Goal: Task Accomplishment & Management: Manage account settings

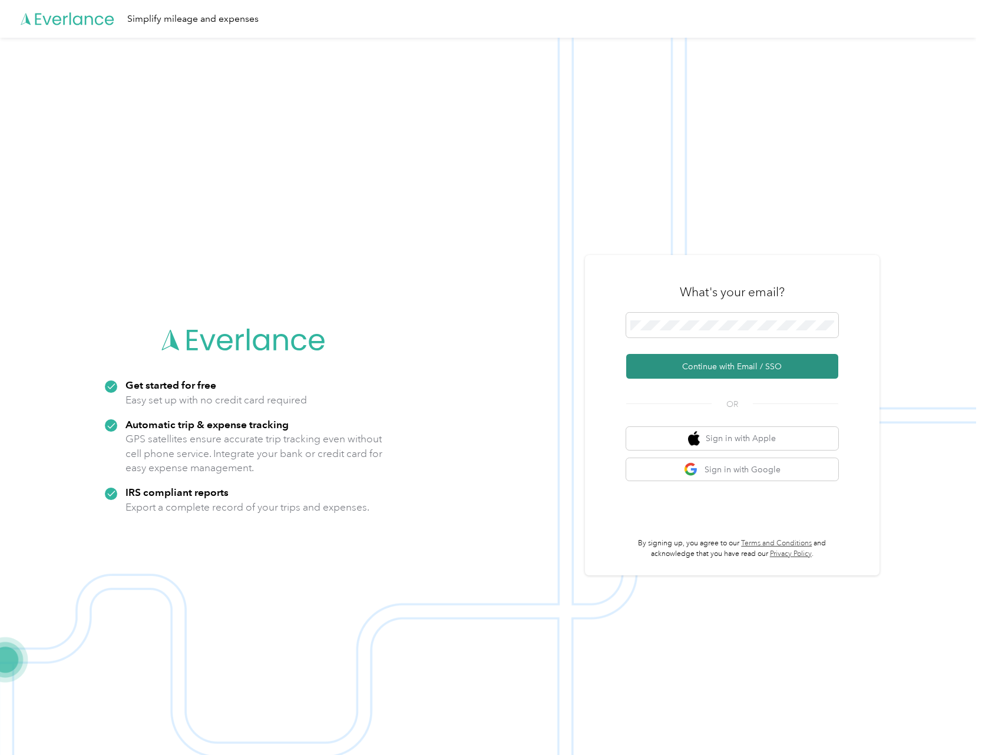
click at [733, 369] on button "Continue with Email / SSO" at bounding box center [732, 366] width 212 height 25
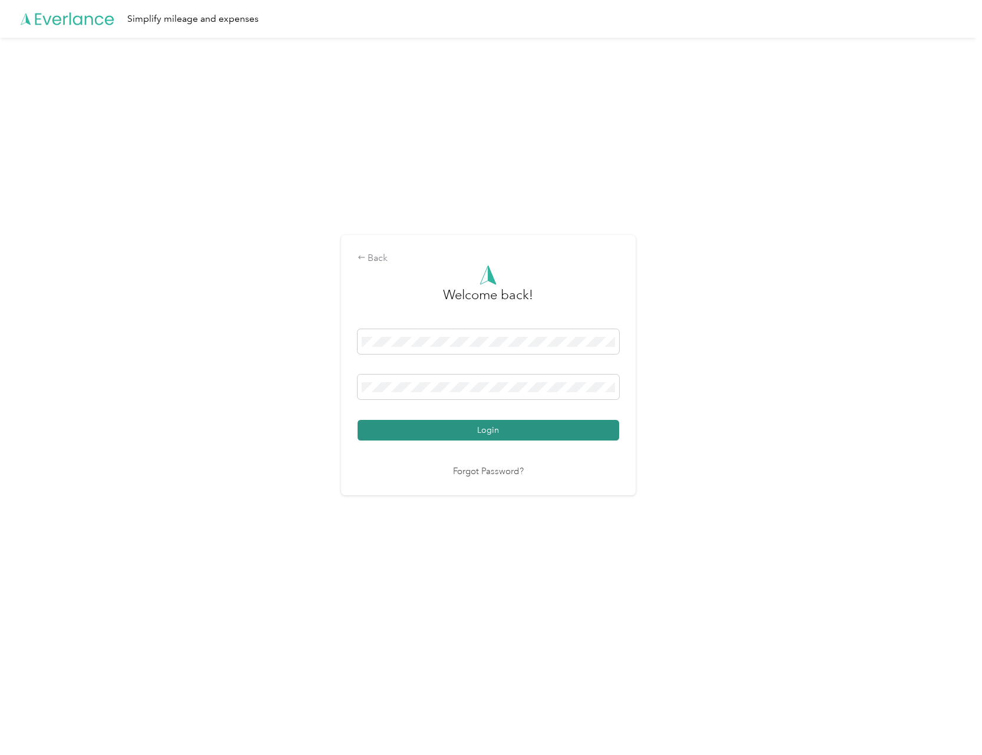
click at [490, 432] on button "Login" at bounding box center [489, 430] width 262 height 21
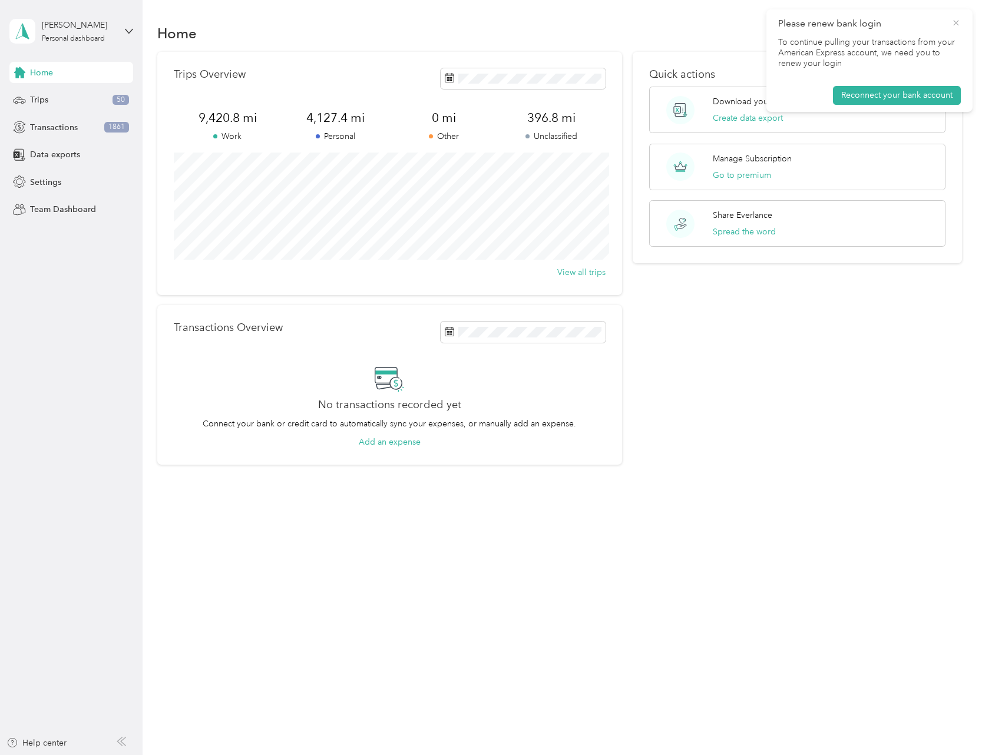
click at [958, 24] on icon at bounding box center [955, 22] width 5 height 5
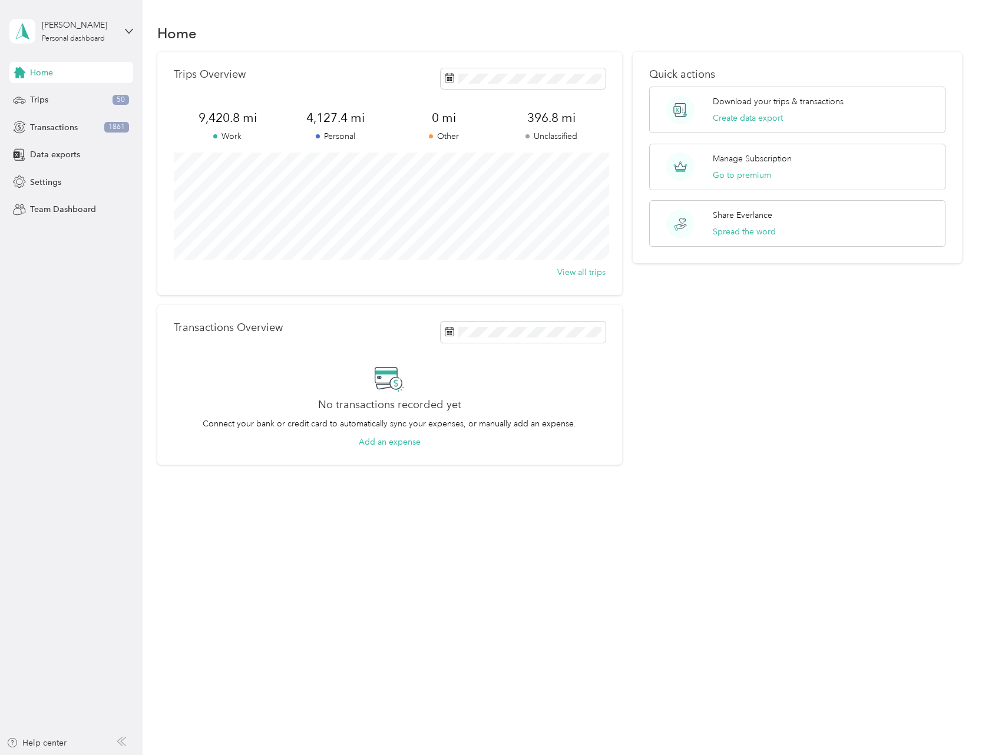
click at [775, 511] on div "Home Trips Overview 9,420.8 mi Work 4,127.4 mi Personal 0 mi Other 396.8 mi Unc…" at bounding box center [560, 264] width 834 height 529
click at [72, 127] on span "Transactions" at bounding box center [54, 127] width 48 height 12
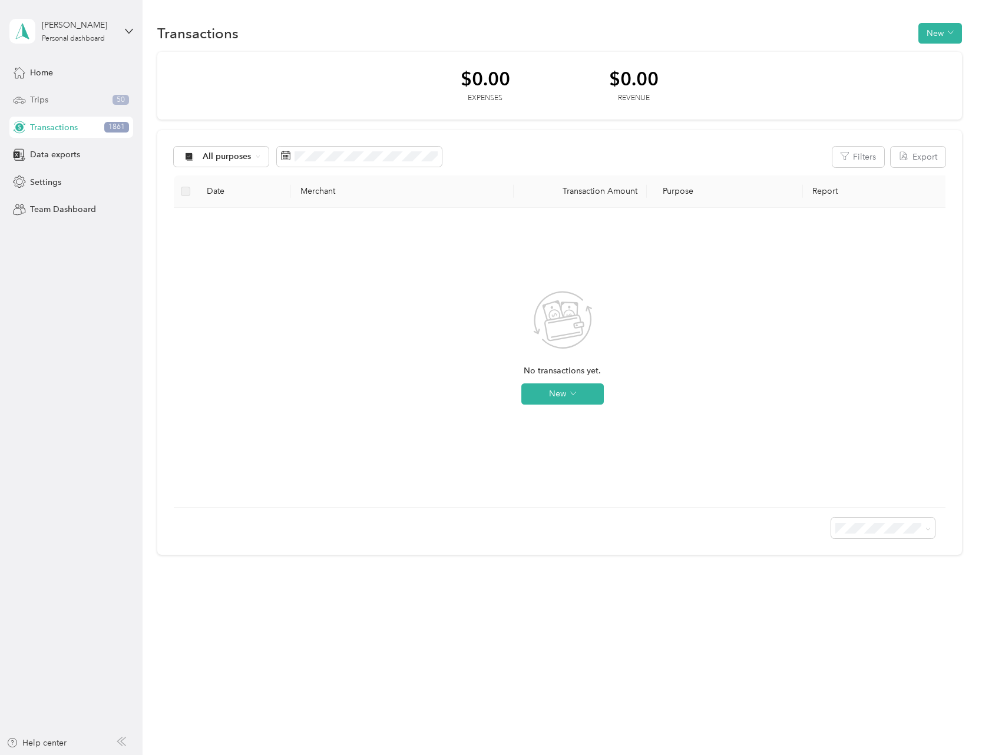
click at [63, 105] on div "Trips 50" at bounding box center [71, 100] width 124 height 21
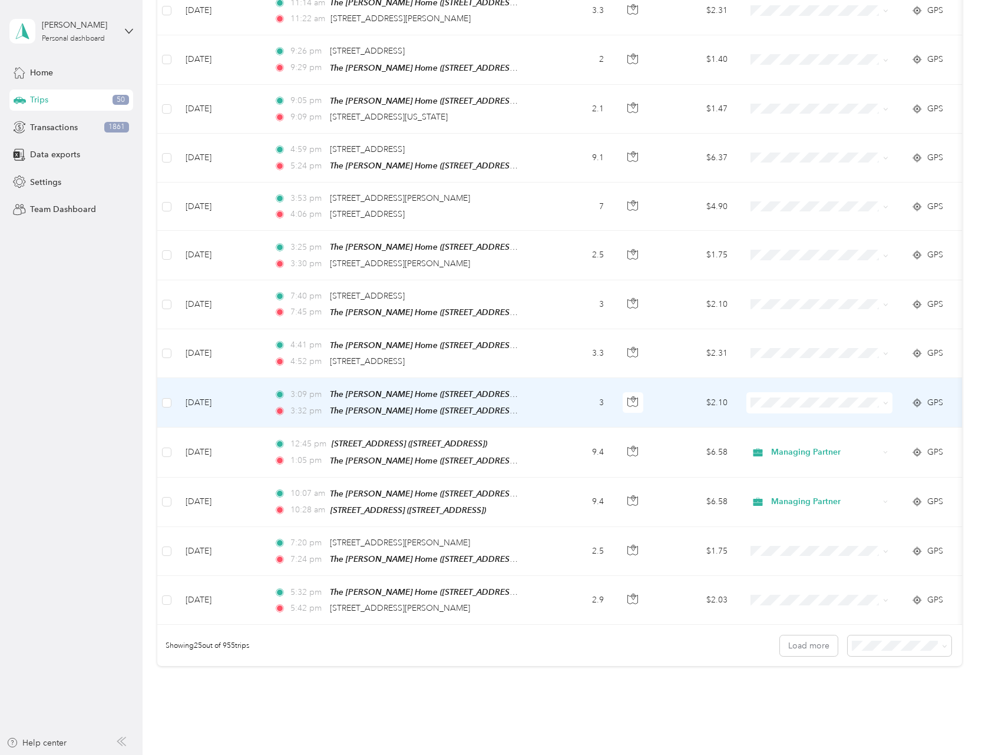
scroll to position [868, 0]
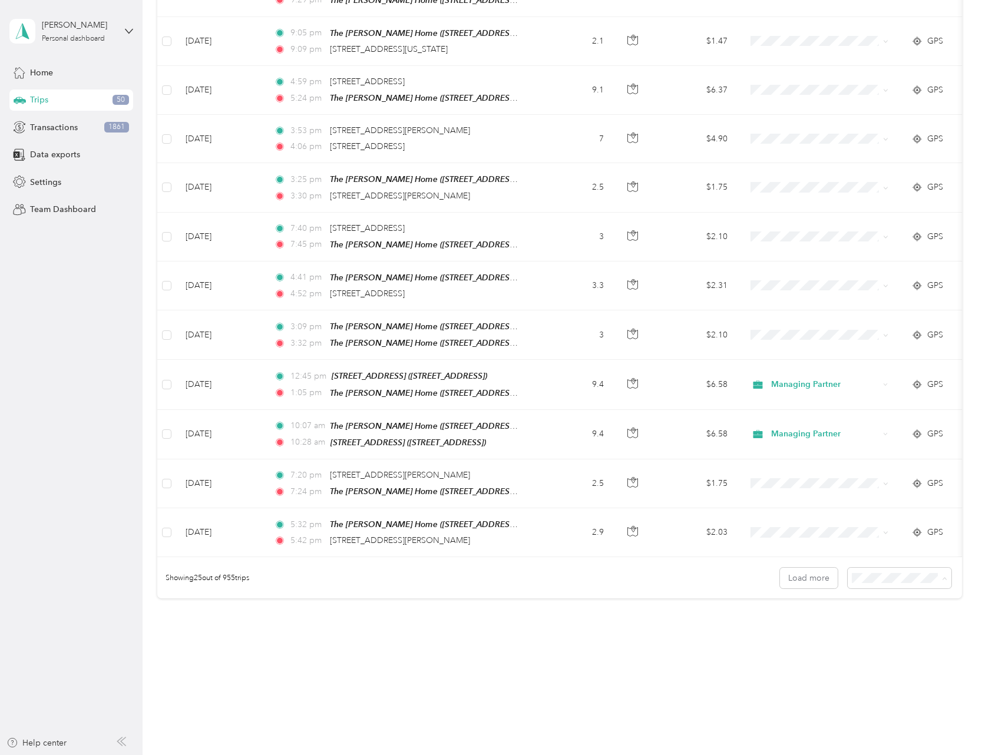
click at [887, 630] on span "100 per load" at bounding box center [877, 635] width 48 height 10
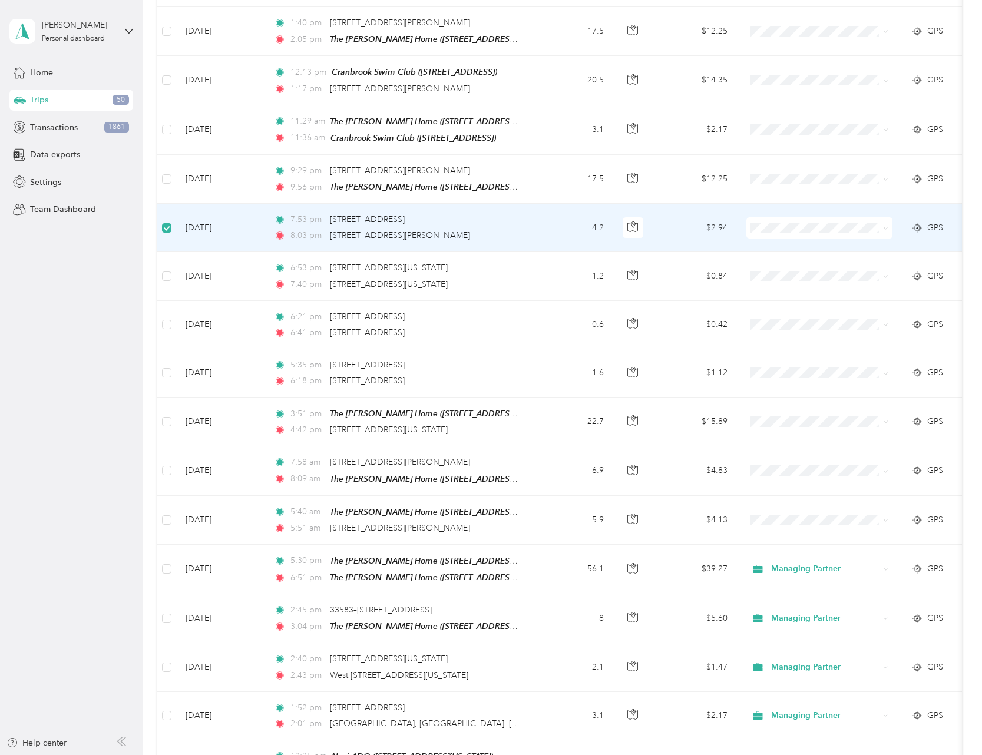
scroll to position [4312, 0]
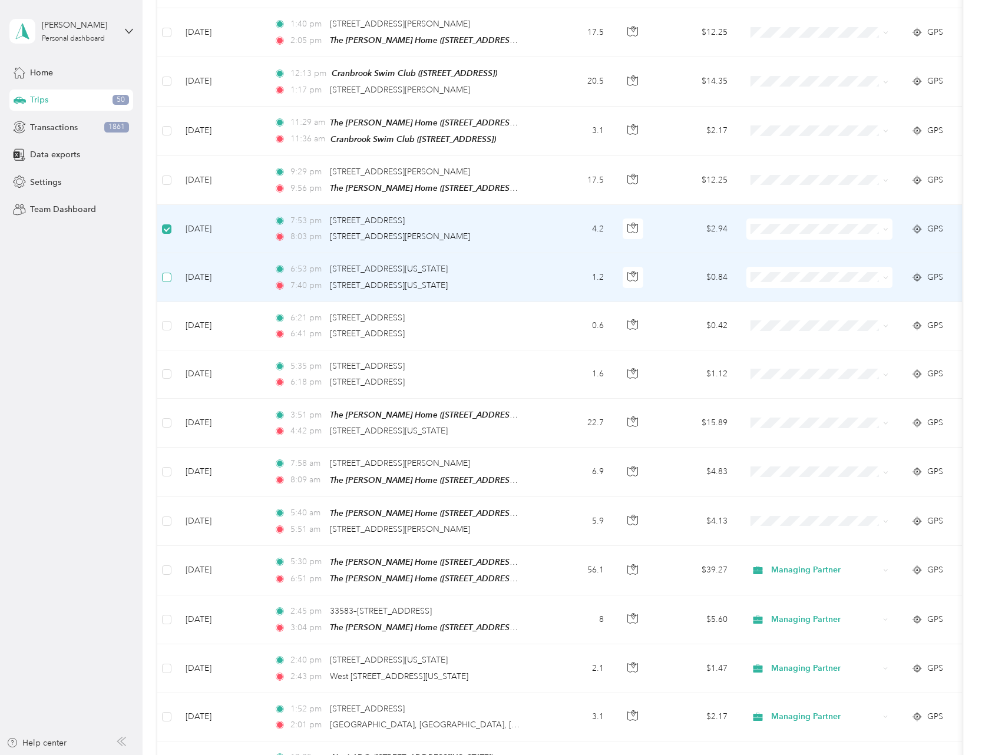
click at [163, 271] on label at bounding box center [166, 277] width 9 height 13
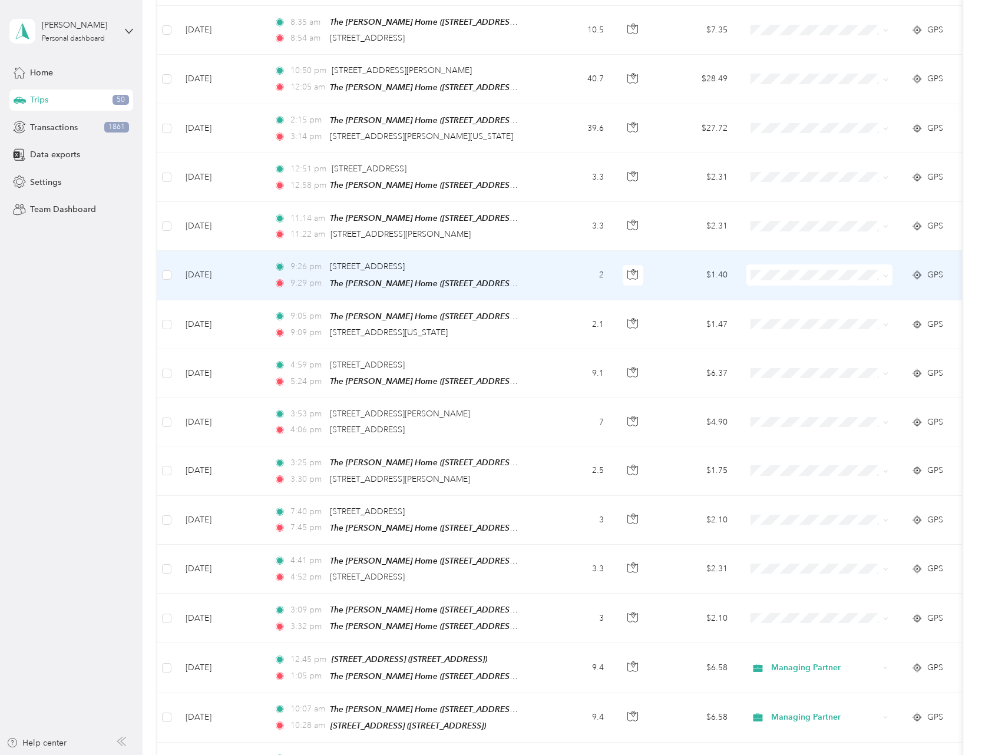
scroll to position [0, 0]
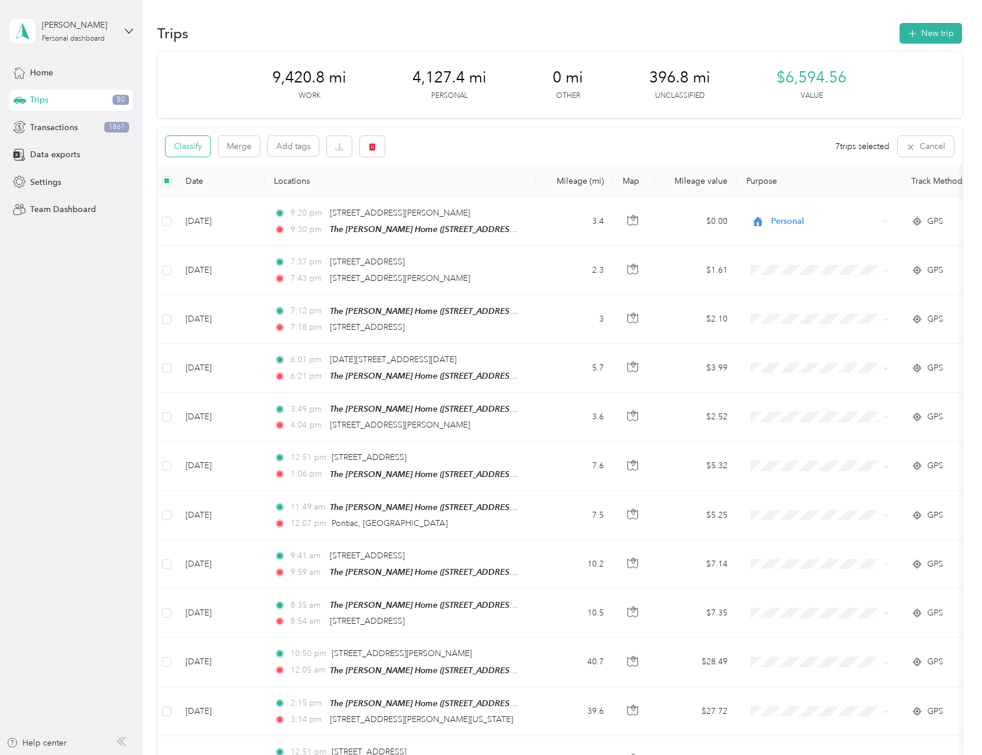
click at [189, 150] on button "Classify" at bounding box center [188, 146] width 45 height 21
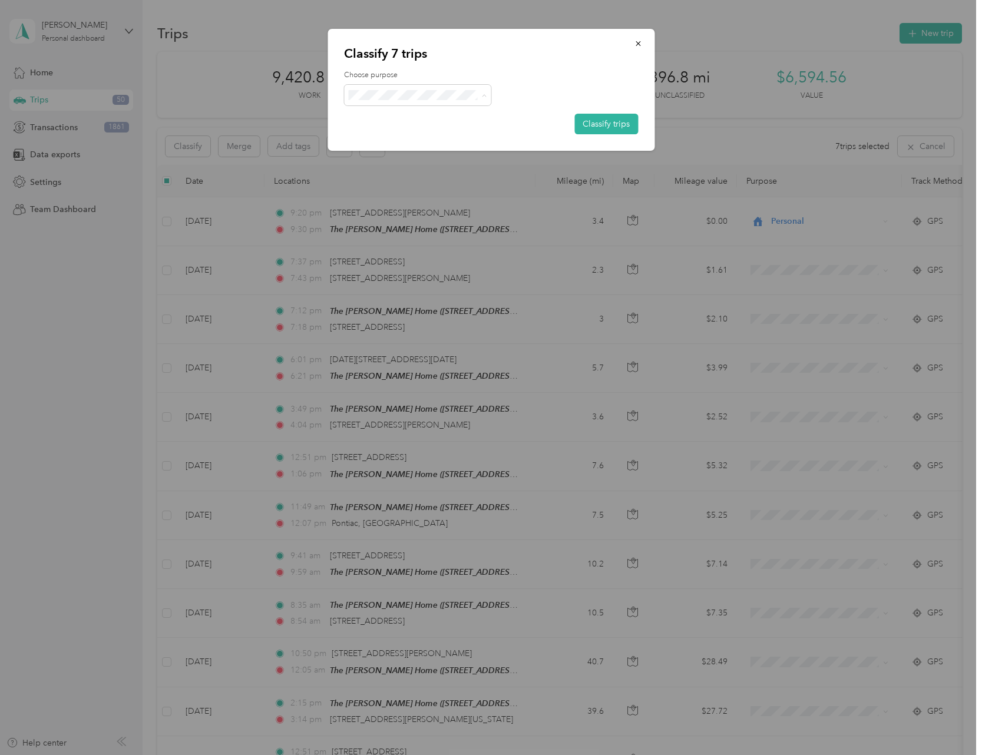
click at [421, 150] on li "Managing Partner" at bounding box center [417, 158] width 147 height 21
click at [626, 123] on button "Classify trips" at bounding box center [606, 124] width 64 height 21
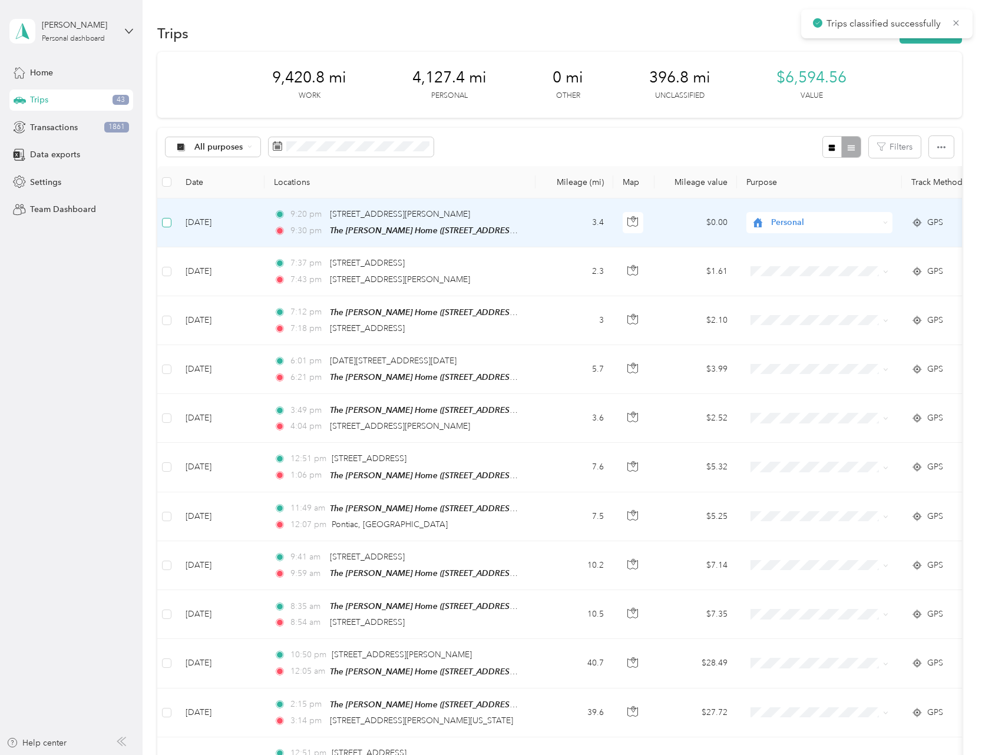
click at [164, 227] on label at bounding box center [166, 222] width 9 height 13
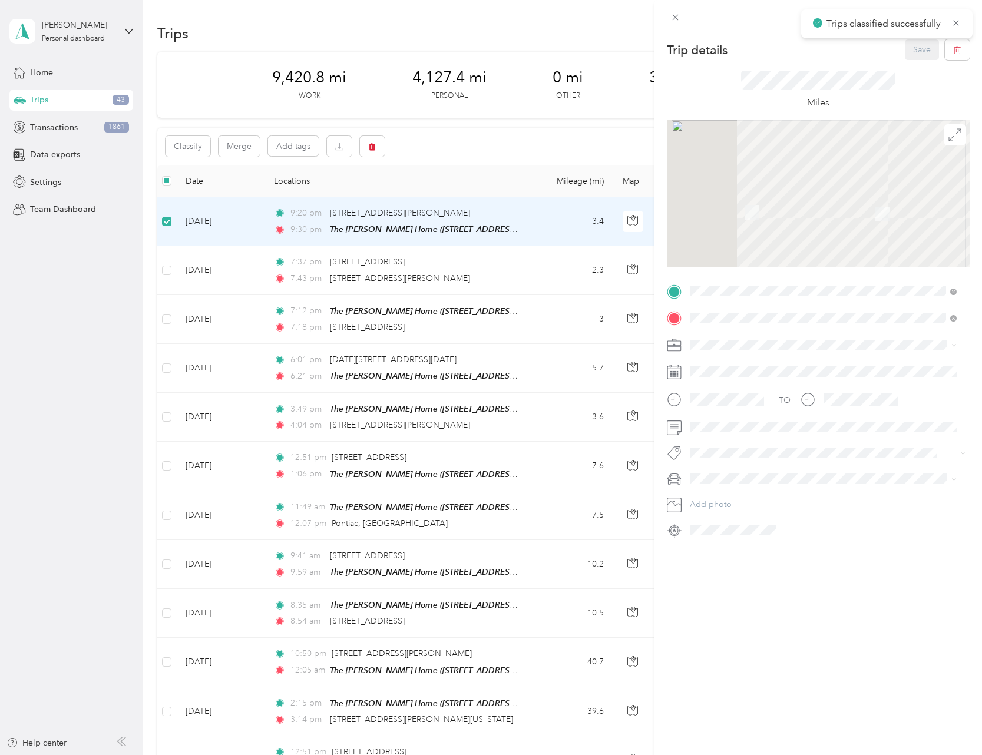
click at [166, 267] on div "Trip details Save This trip cannot be edited because it is either under review,…" at bounding box center [491, 377] width 982 height 755
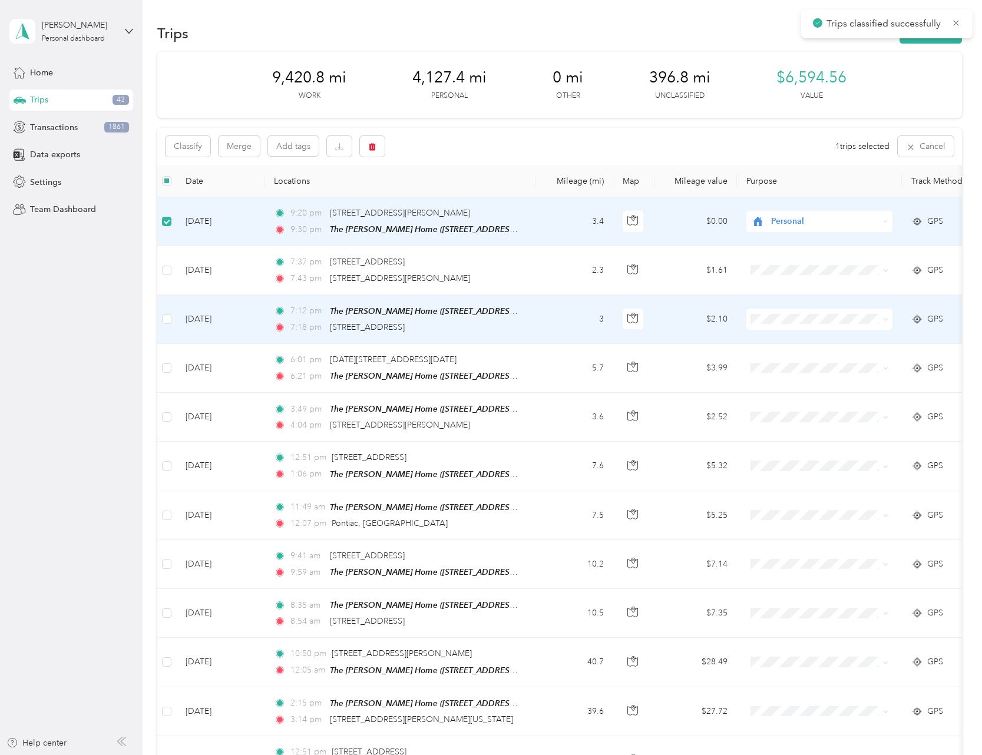
click at [173, 323] on td at bounding box center [166, 319] width 19 height 49
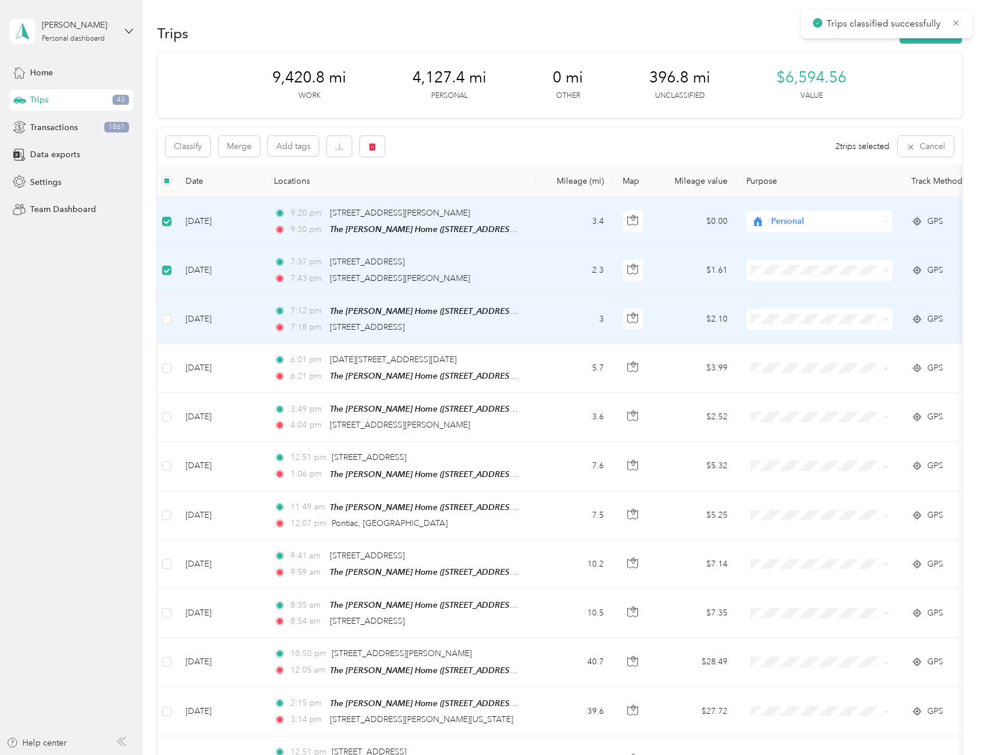
click at [166, 310] on td at bounding box center [166, 319] width 19 height 49
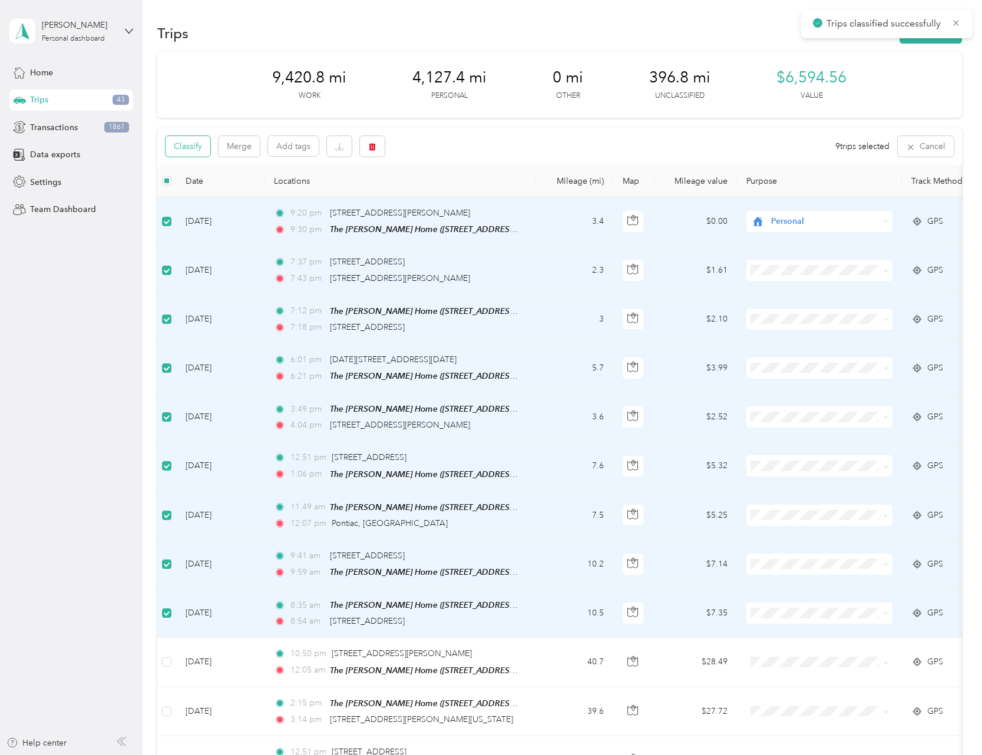
click at [186, 143] on button "Classify" at bounding box center [188, 146] width 45 height 21
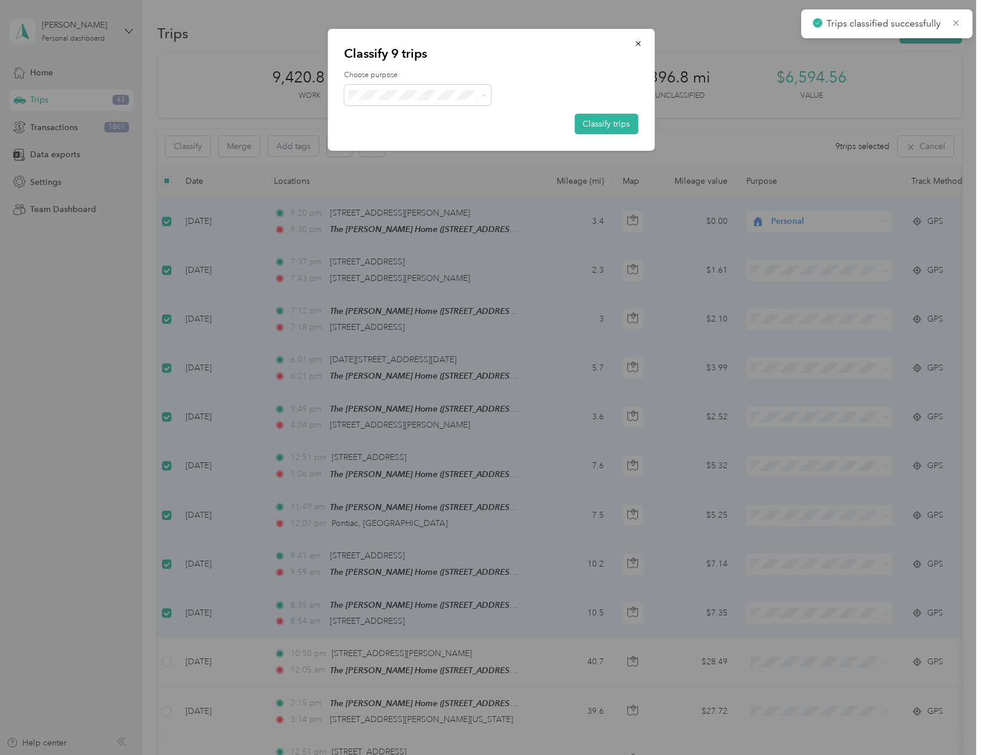
click at [400, 133] on span "Personal" at bounding box center [428, 137] width 110 height 12
click at [602, 123] on button "Classify trips" at bounding box center [606, 124] width 64 height 21
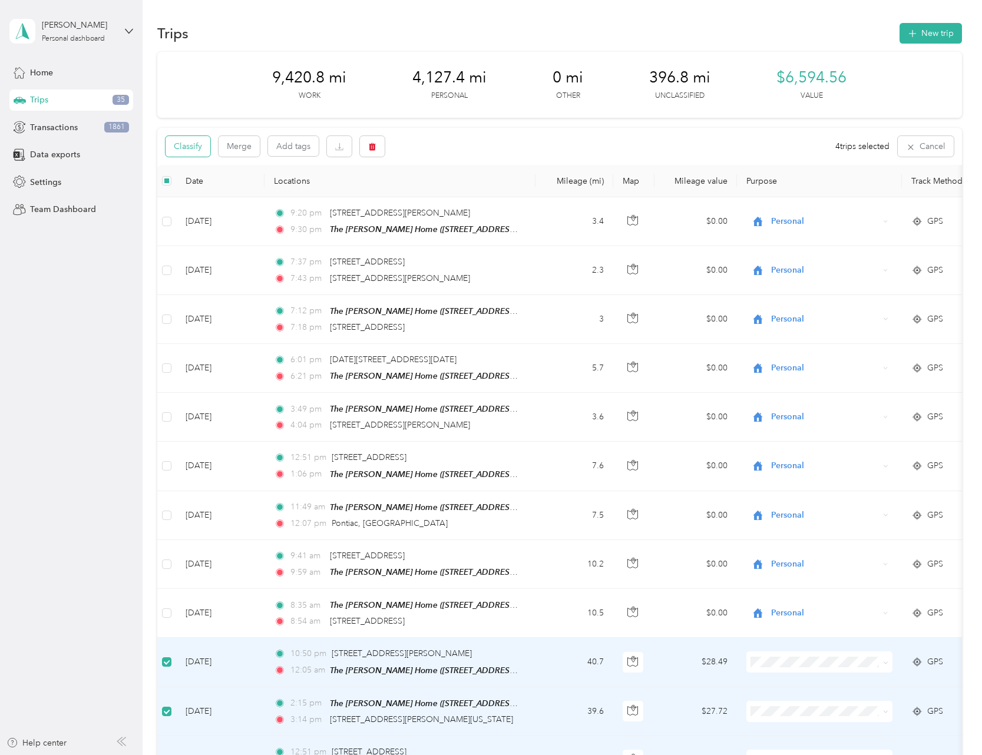
click at [188, 147] on button "Classify" at bounding box center [188, 146] width 45 height 21
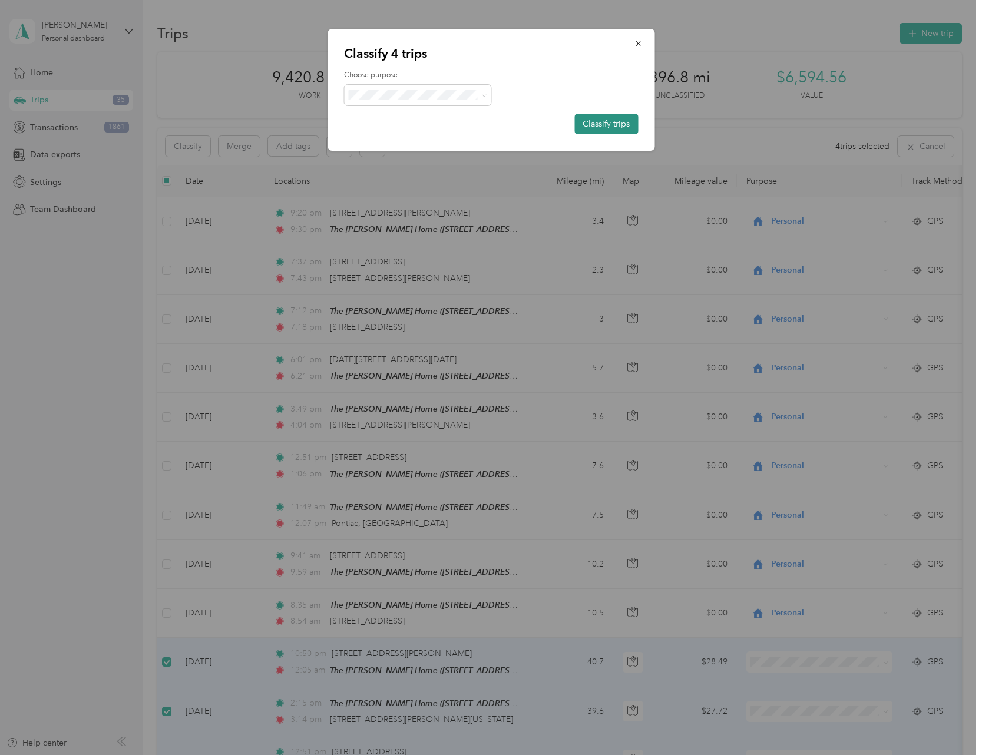
click at [593, 120] on button "Classify trips" at bounding box center [606, 124] width 64 height 21
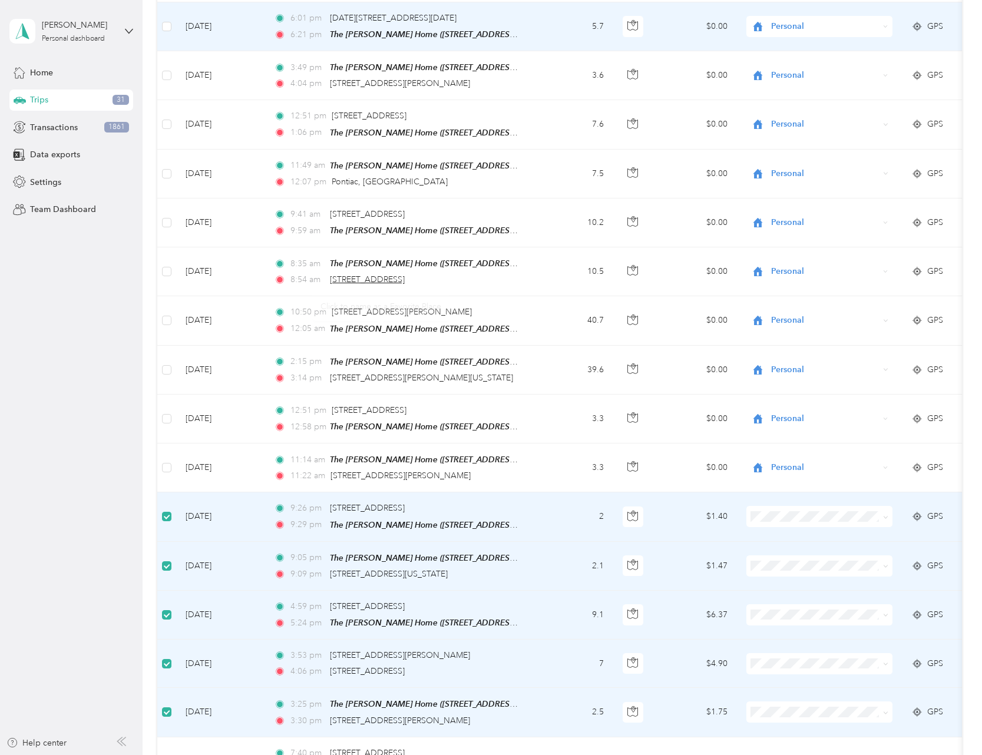
scroll to position [100, 0]
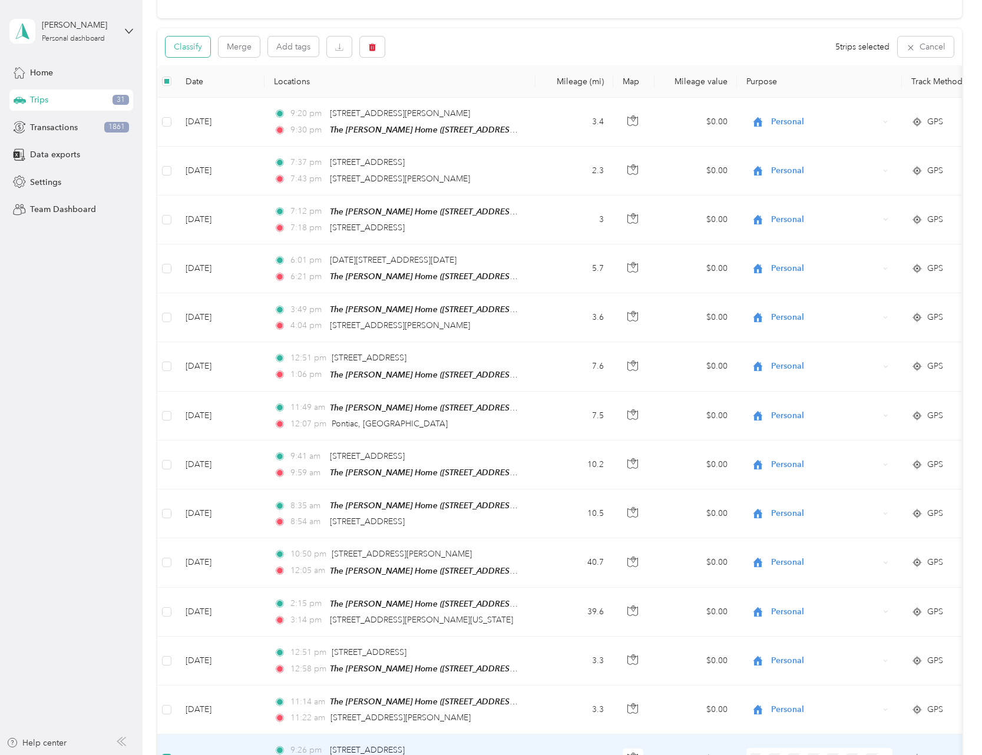
click at [191, 43] on button "Classify" at bounding box center [188, 47] width 45 height 21
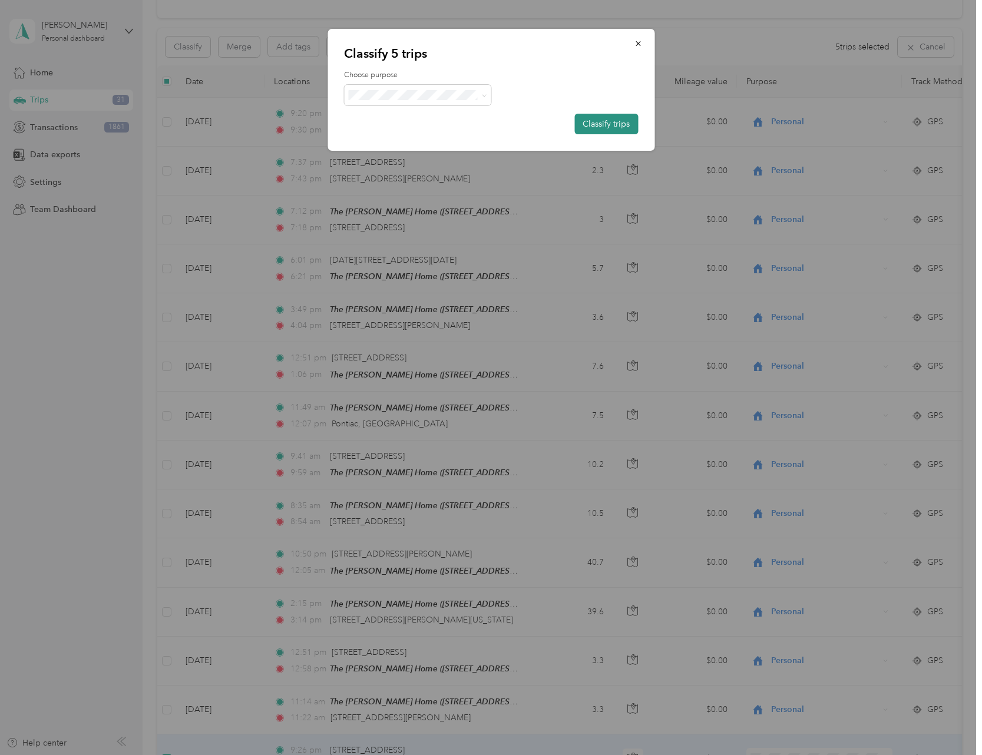
click at [598, 127] on button "Classify trips" at bounding box center [606, 124] width 64 height 21
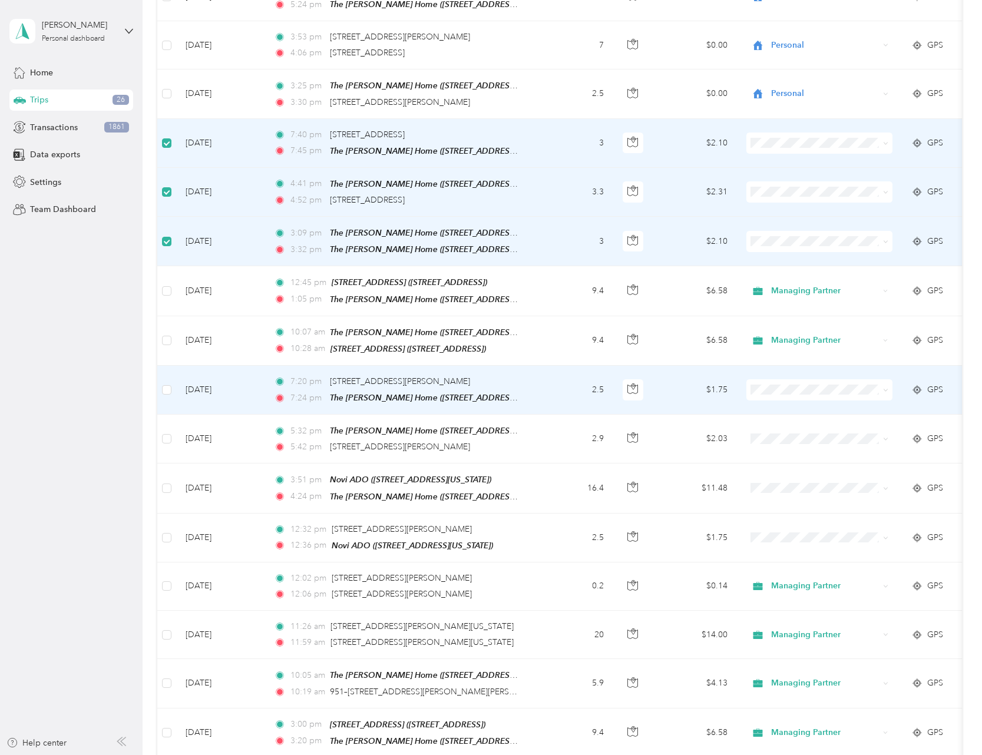
scroll to position [0, 0]
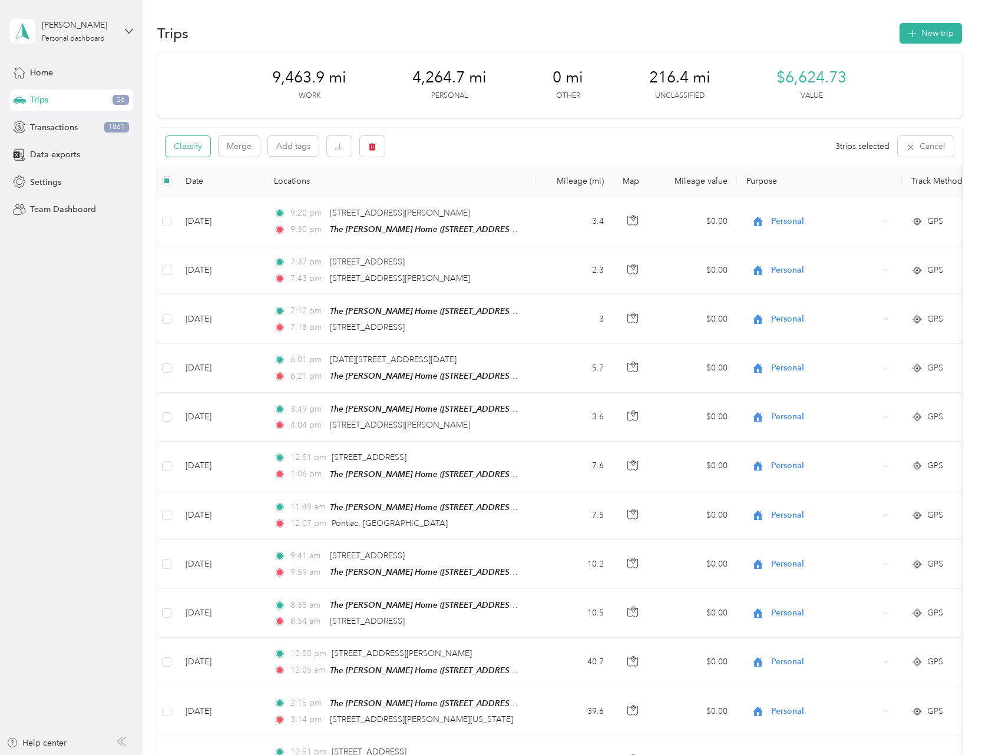
click at [178, 146] on button "Classify" at bounding box center [188, 146] width 45 height 21
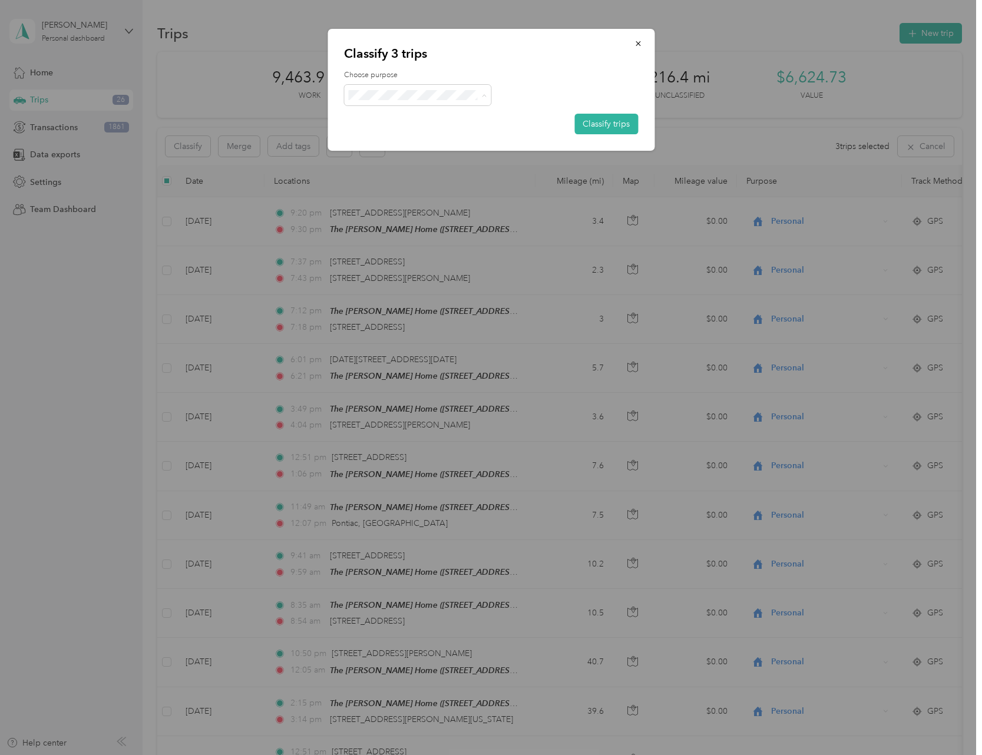
click at [428, 156] on span "Managing Partner" at bounding box center [428, 158] width 110 height 12
click at [611, 124] on button "Classify trips" at bounding box center [606, 124] width 64 height 21
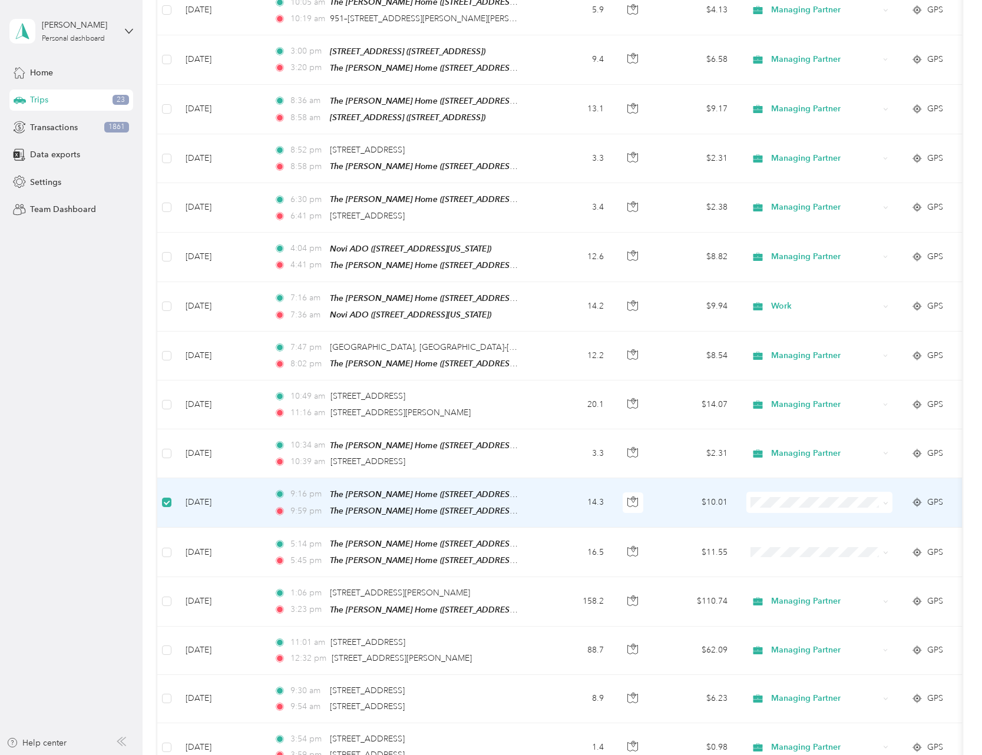
scroll to position [1632, 0]
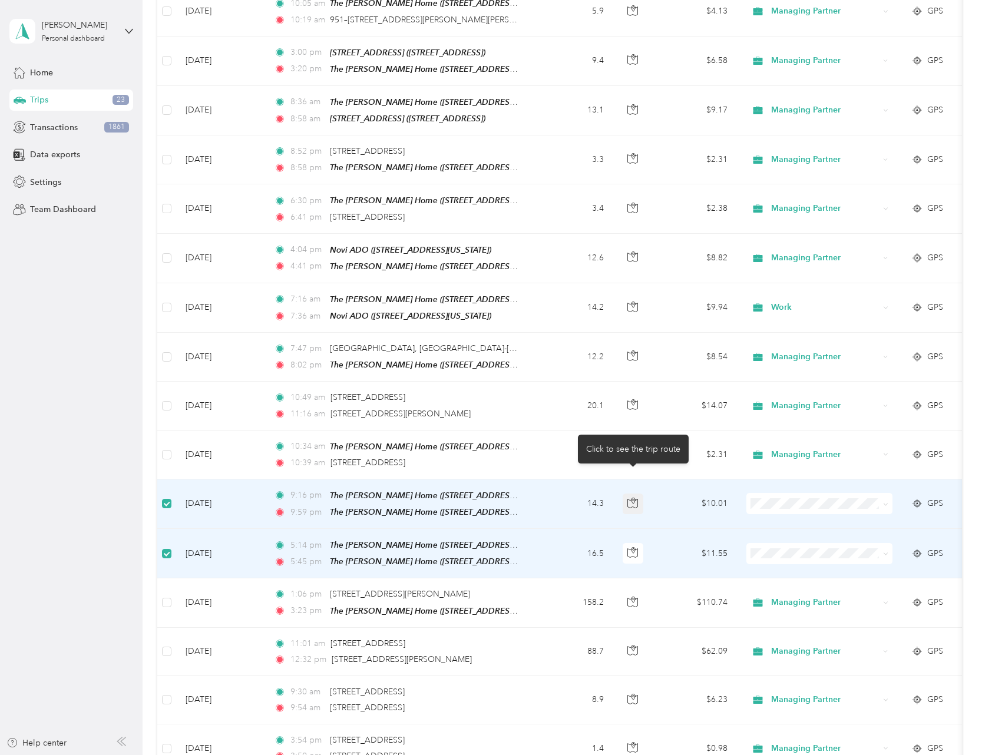
click at [632, 498] on icon "button" at bounding box center [632, 503] width 11 height 11
click at [802, 542] on li "Managing Partner" at bounding box center [819, 540] width 146 height 21
click at [796, 586] on span "Managing Partner" at bounding box center [829, 590] width 109 height 12
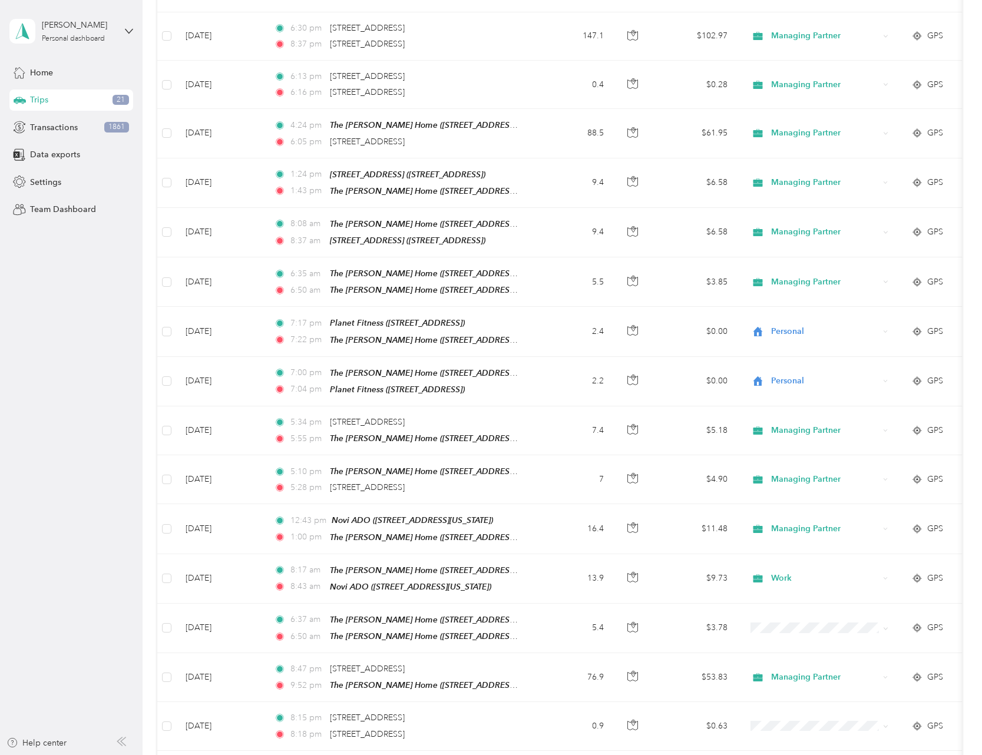
scroll to position [2866, 0]
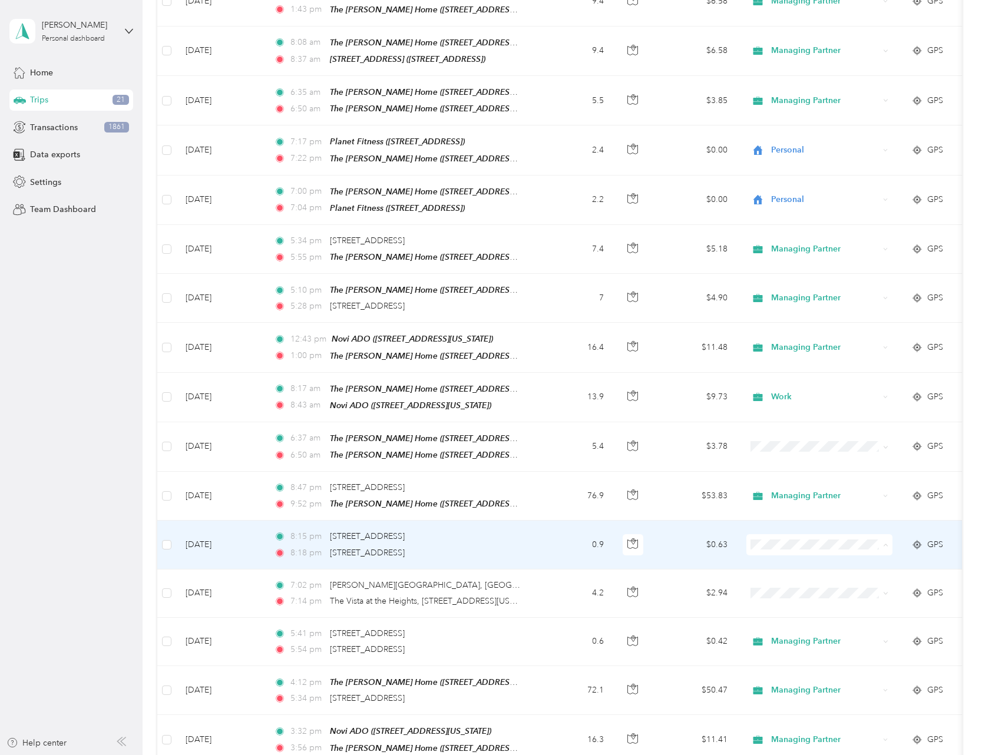
click at [806, 568] on span "Managing Partner" at bounding box center [829, 569] width 109 height 12
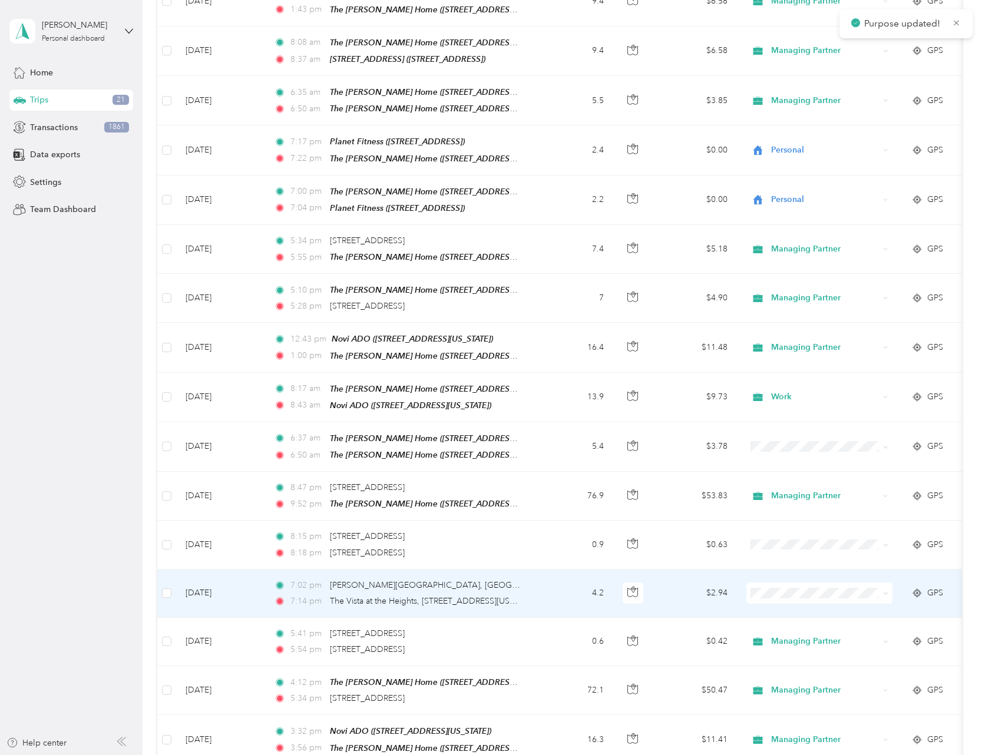
click at [807, 612] on span "Managing Partner" at bounding box center [829, 615] width 109 height 12
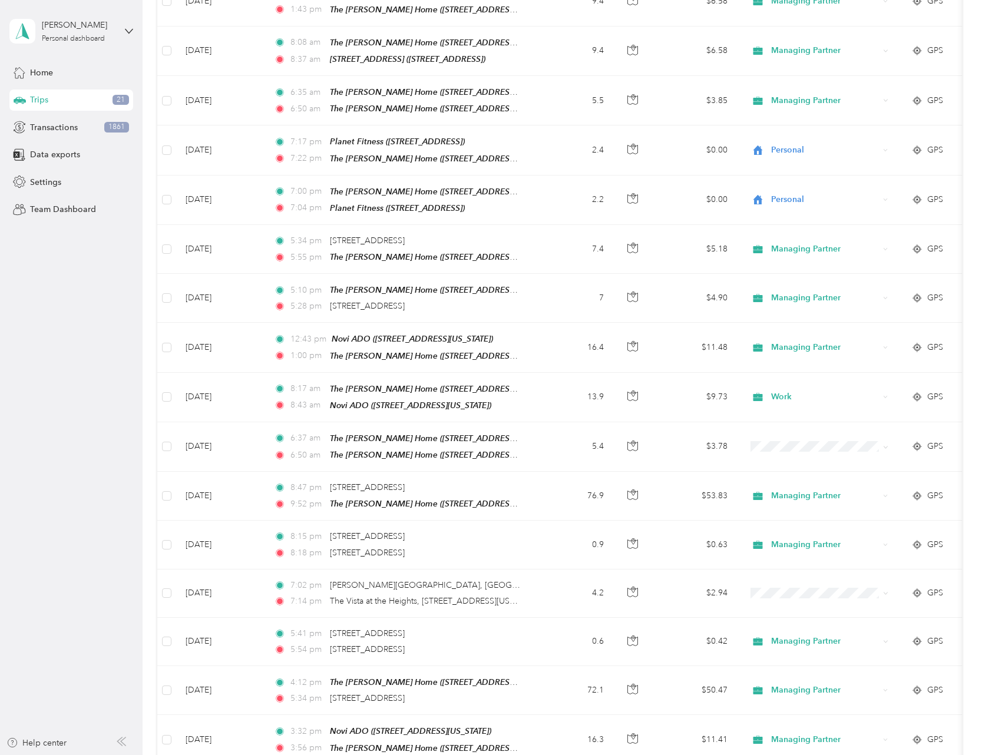
click at [113, 459] on aside "Alex Garn Personal dashboard Home Trips 21 Transactions 1861 Data exports Setti…" at bounding box center [71, 377] width 143 height 755
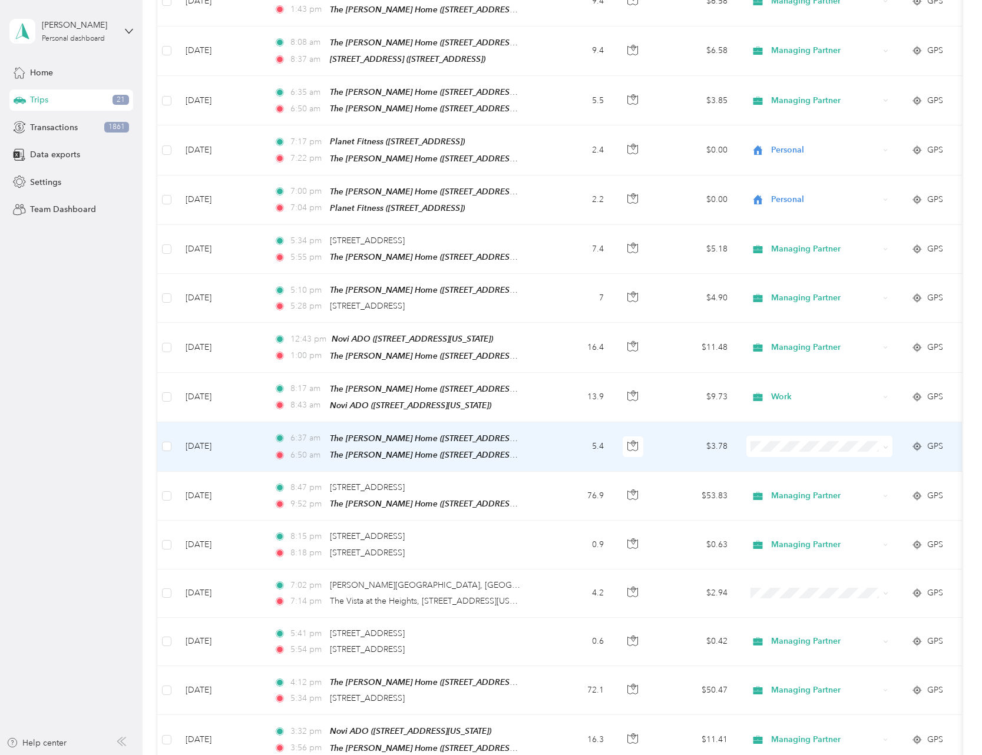
click at [781, 436] on span at bounding box center [819, 446] width 146 height 21
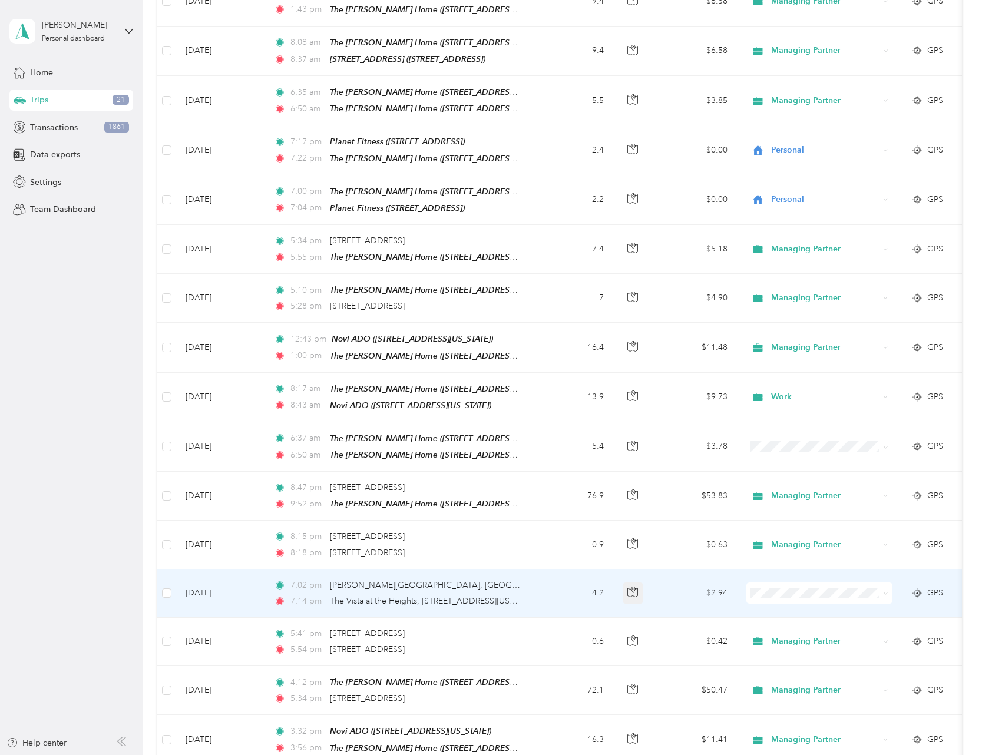
click at [637, 587] on icon "button" at bounding box center [632, 592] width 11 height 11
click at [784, 617] on span "Managing Partner" at bounding box center [829, 617] width 109 height 12
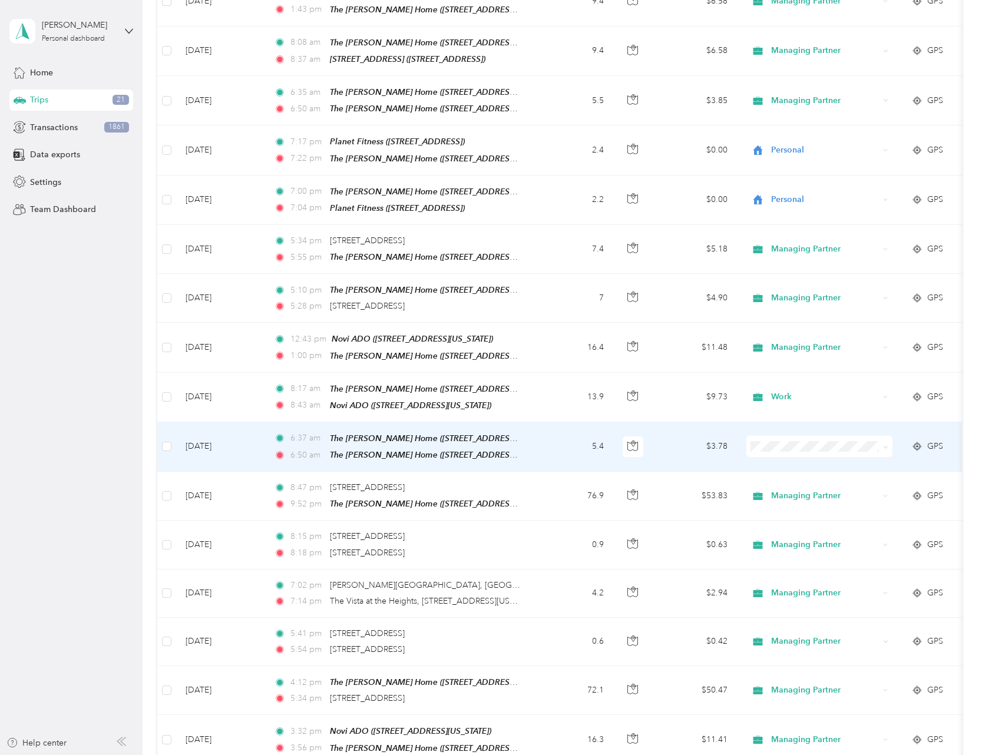
click at [781, 470] on span "Managing Partner" at bounding box center [829, 469] width 109 height 12
click at [792, 468] on span "Managing Partner" at bounding box center [822, 471] width 95 height 12
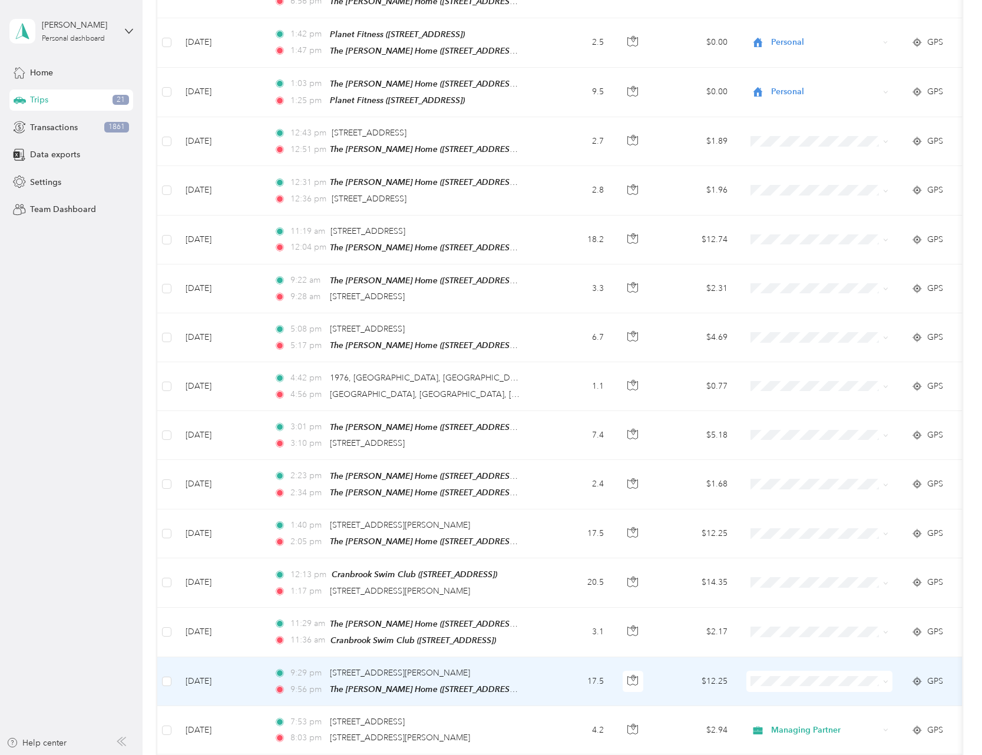
scroll to position [3811, 0]
click at [810, 504] on li "Managing Partner" at bounding box center [819, 496] width 146 height 21
click at [802, 500] on span "Managing Partner" at bounding box center [822, 498] width 95 height 12
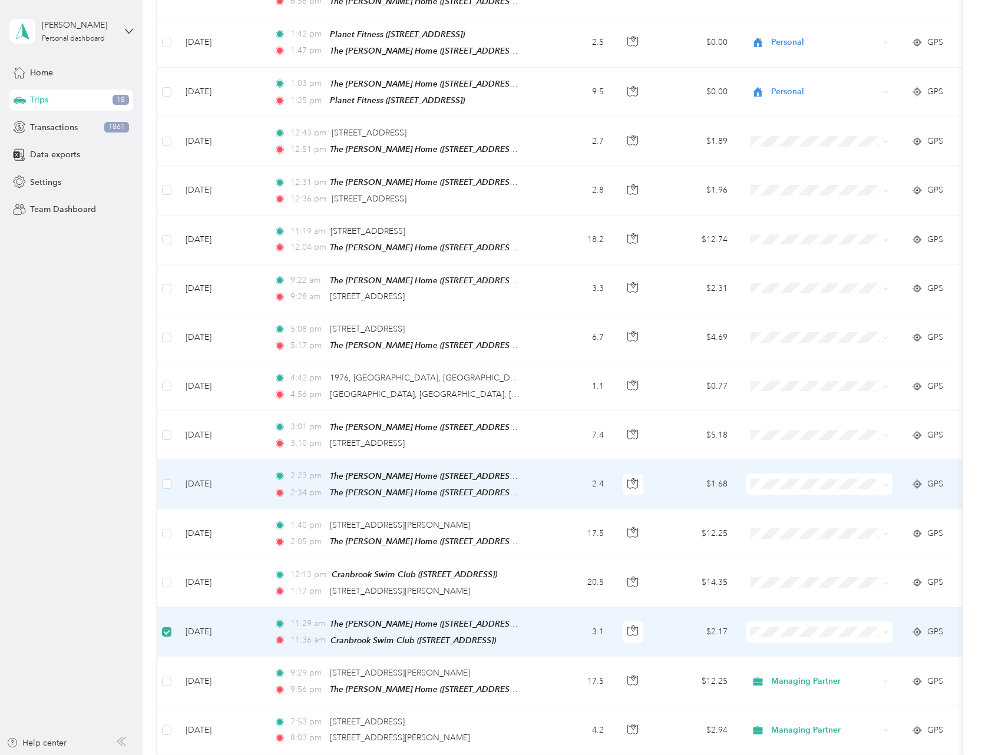
click at [445, 486] on div "The [PERSON_NAME] Home ([STREET_ADDRESS][US_STATE])" at bounding box center [425, 493] width 191 height 14
click at [630, 478] on icon "button" at bounding box center [632, 483] width 11 height 11
click at [172, 608] on td at bounding box center [166, 632] width 19 height 49
click at [791, 620] on span "Personal" at bounding box center [829, 620] width 109 height 12
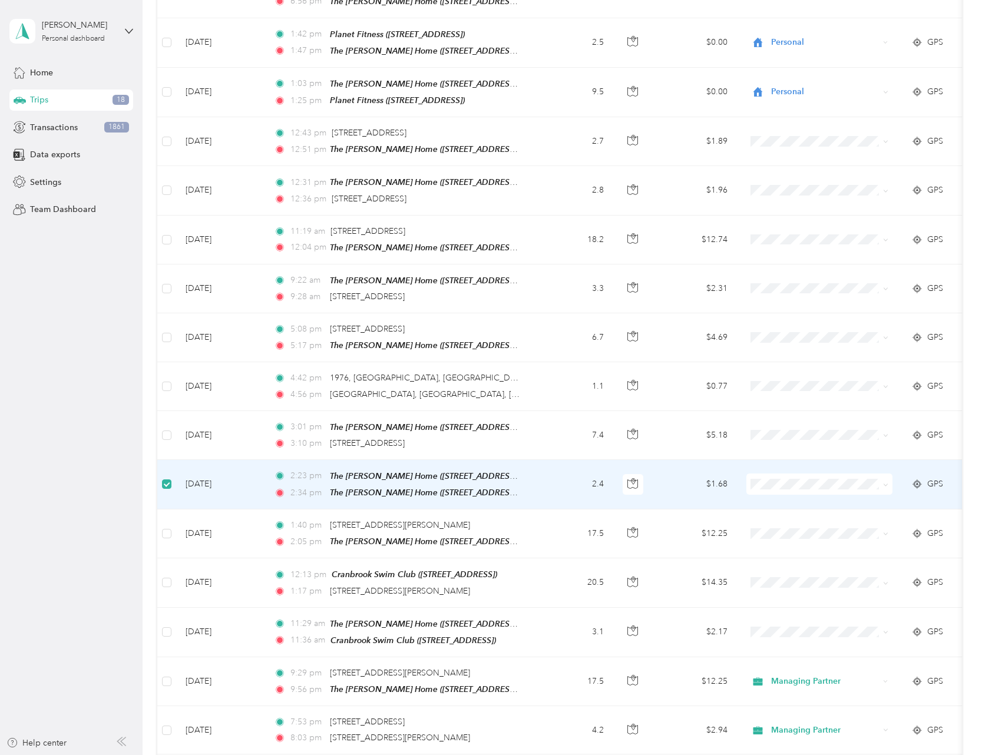
click at [804, 476] on li "Personal" at bounding box center [819, 474] width 146 height 21
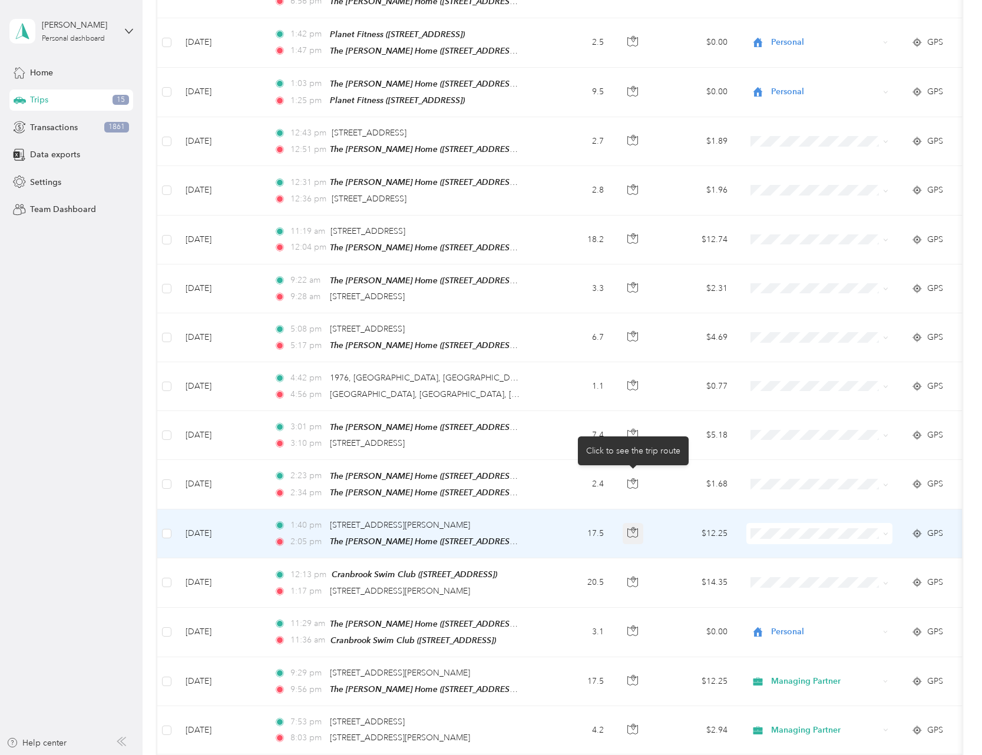
click at [633, 527] on icon "button" at bounding box center [632, 532] width 11 height 11
click at [637, 527] on icon "button" at bounding box center [632, 532] width 11 height 11
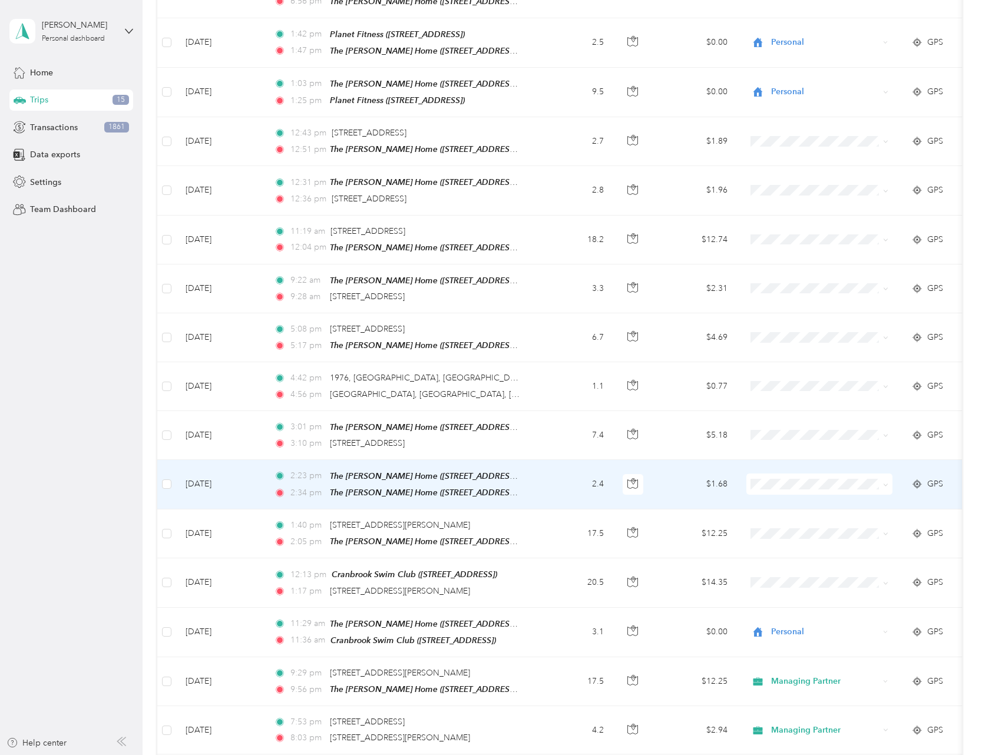
click at [781, 471] on span "Personal" at bounding box center [829, 473] width 109 height 12
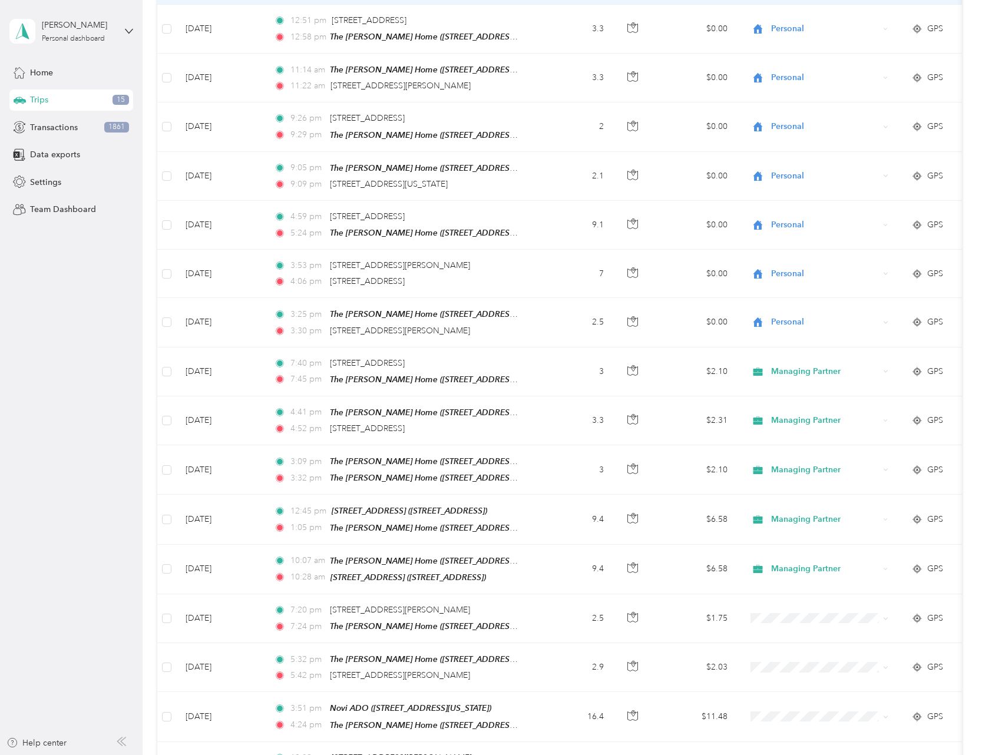
scroll to position [930, 0]
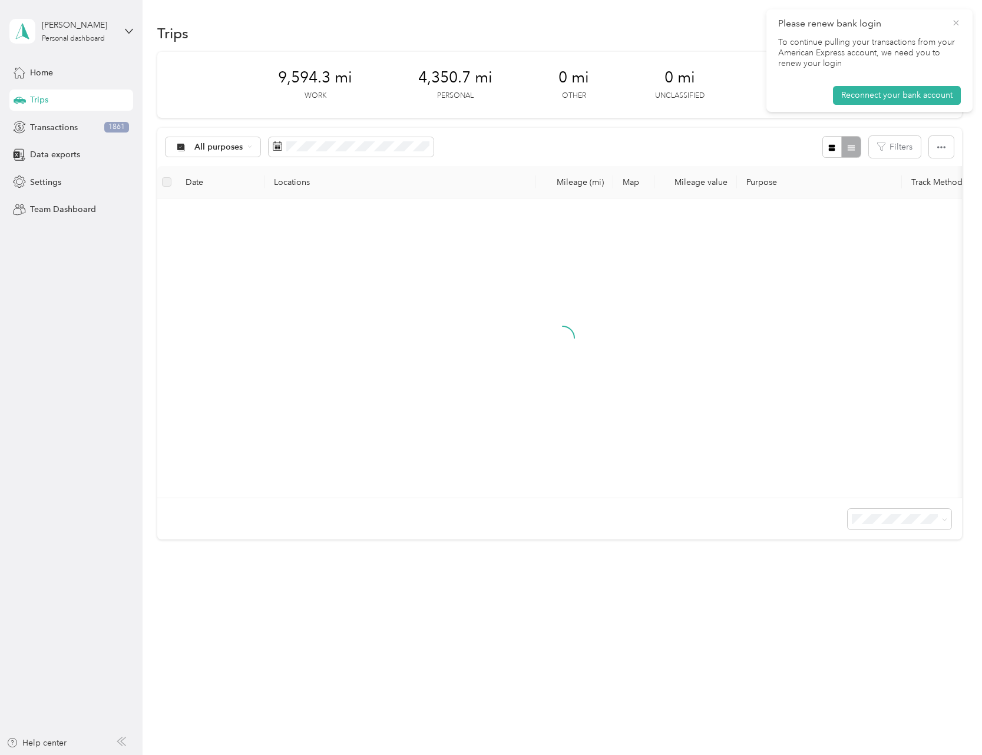
click at [955, 24] on icon at bounding box center [955, 23] width 9 height 11
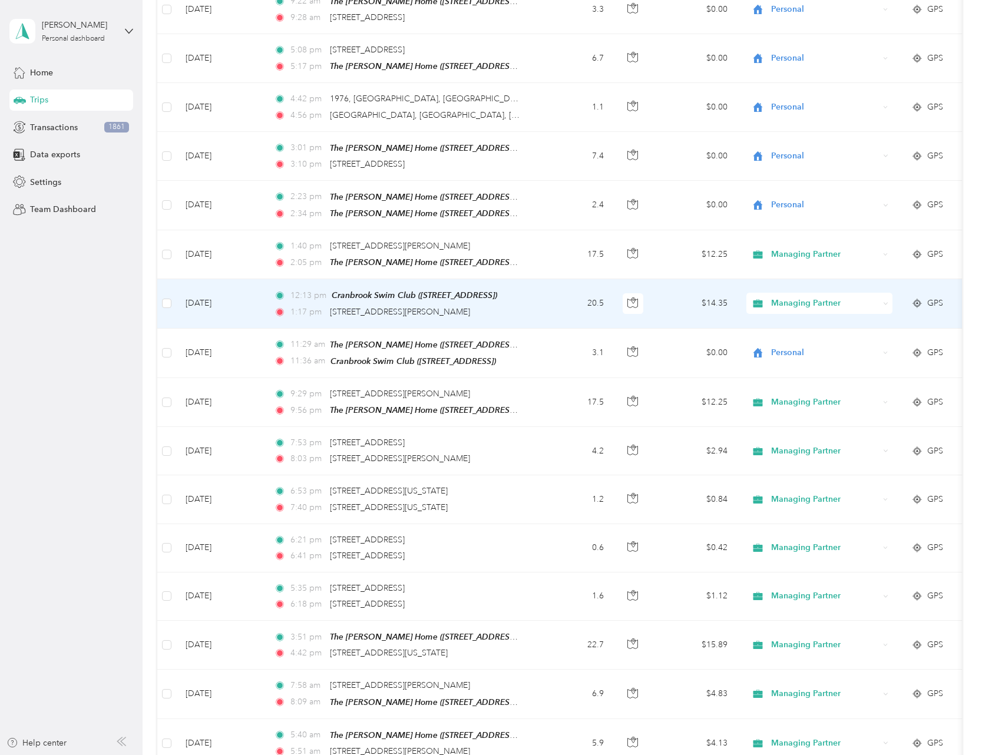
scroll to position [4502, 0]
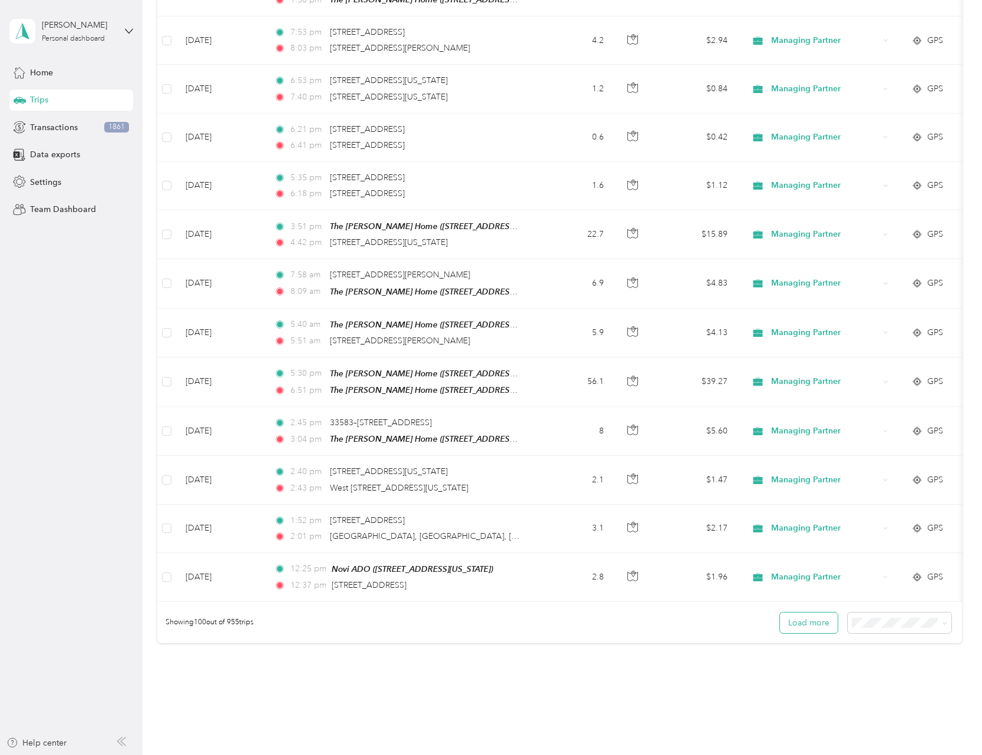
click at [811, 613] on button "Load more" at bounding box center [809, 623] width 58 height 21
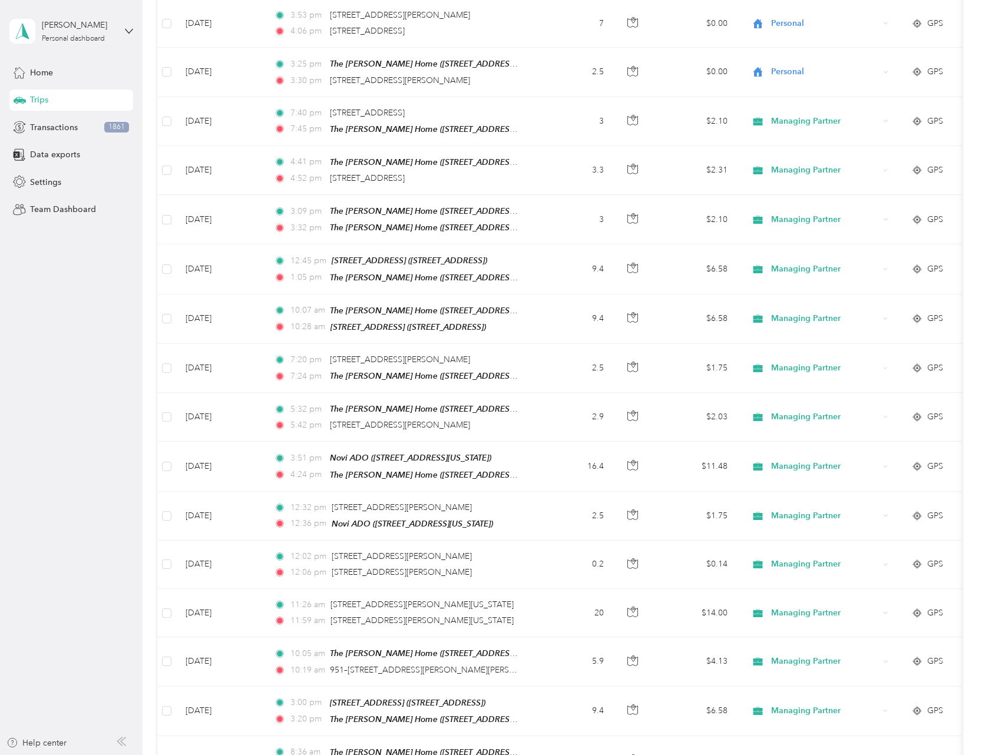
scroll to position [0, 0]
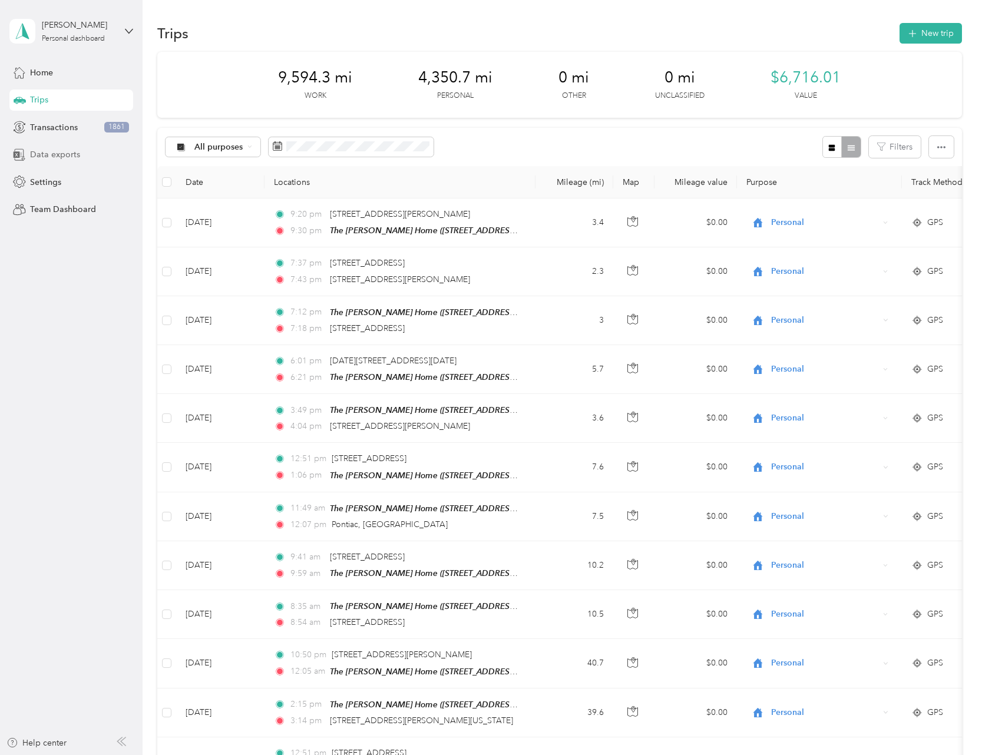
click at [68, 154] on span "Data exports" at bounding box center [55, 154] width 50 height 12
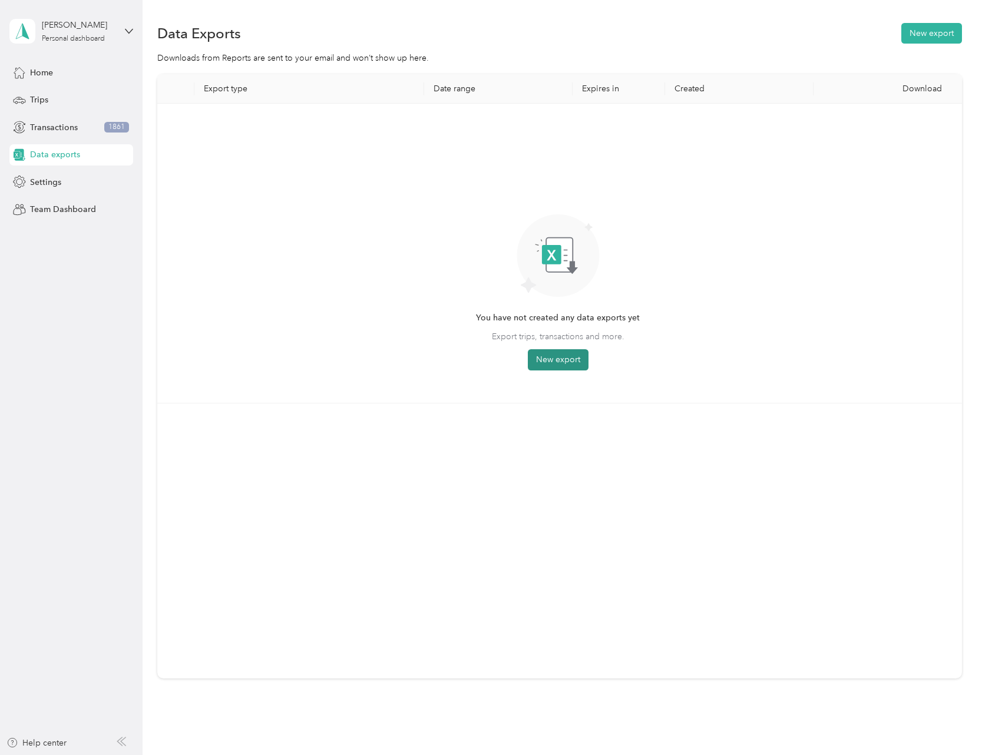
click at [565, 359] on button "New export" at bounding box center [558, 359] width 61 height 21
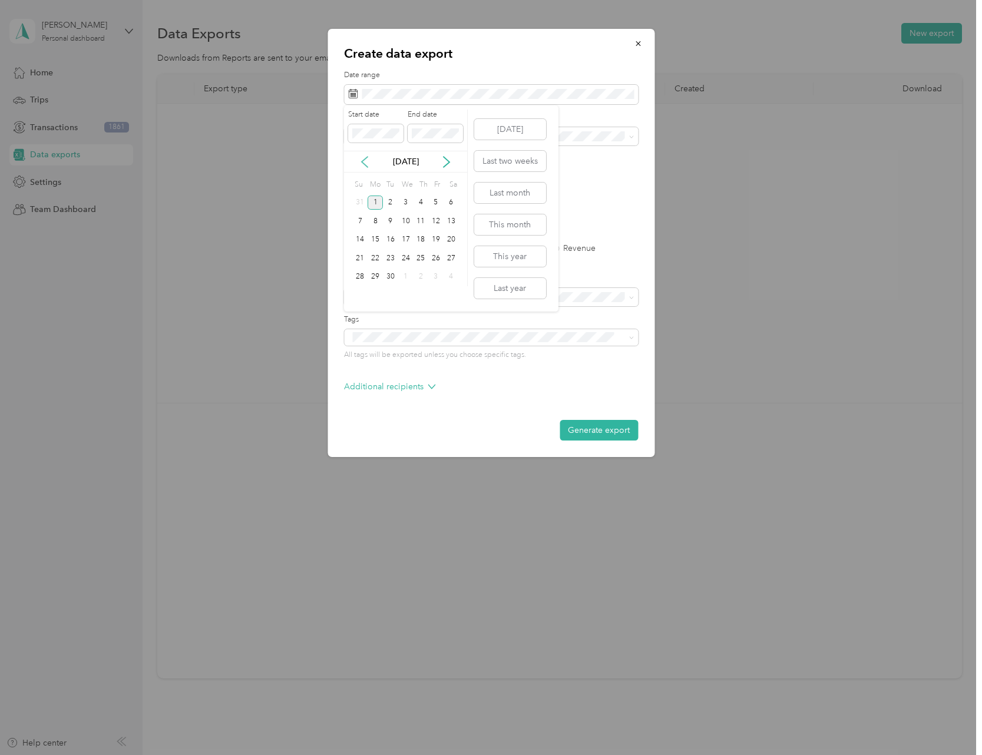
click at [365, 164] on icon at bounding box center [365, 162] width 6 height 11
click at [500, 193] on button "Last month" at bounding box center [510, 193] width 72 height 21
click at [588, 430] on button "Generate export" at bounding box center [599, 430] width 78 height 21
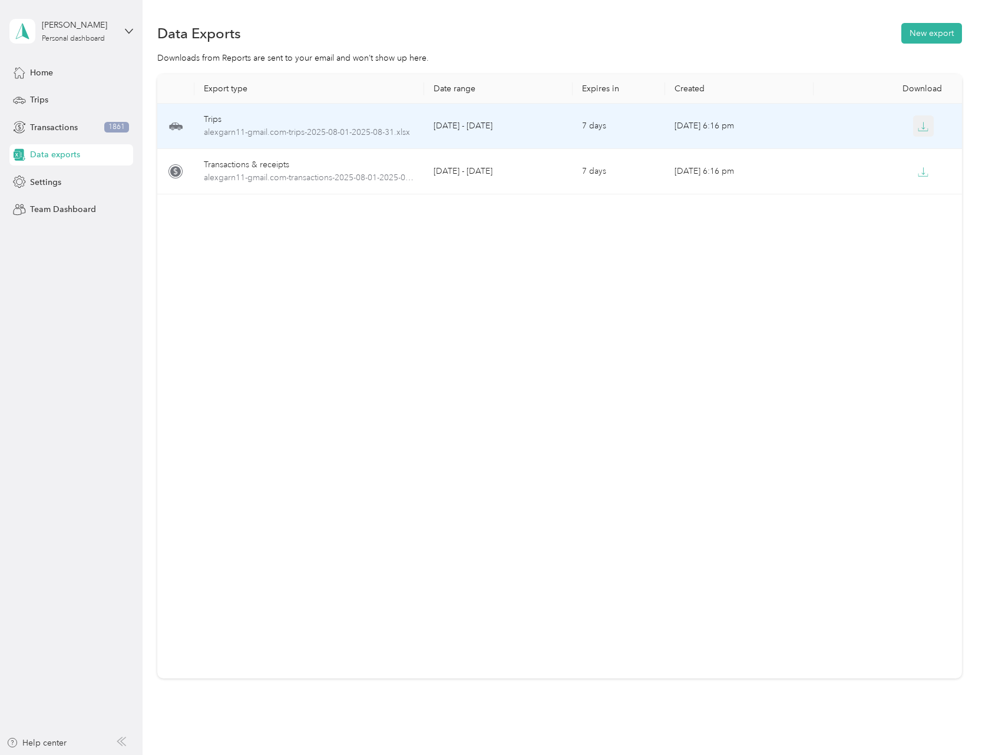
click at [922, 126] on icon "button" at bounding box center [924, 125] width 4 height 7
